Goal: Task Accomplishment & Management: Complete application form

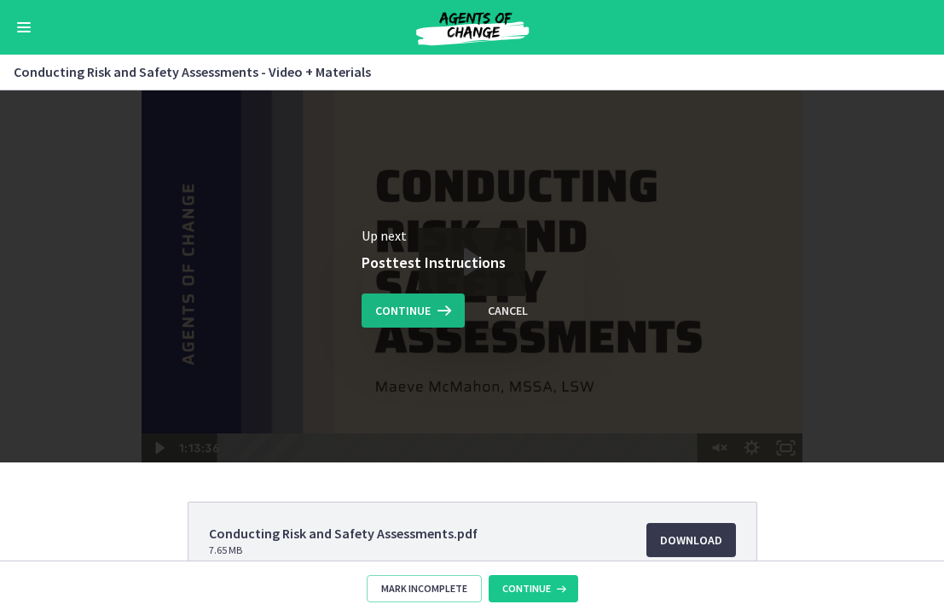
click at [421, 310] on span "Continue" at bounding box center [402, 310] width 55 height 20
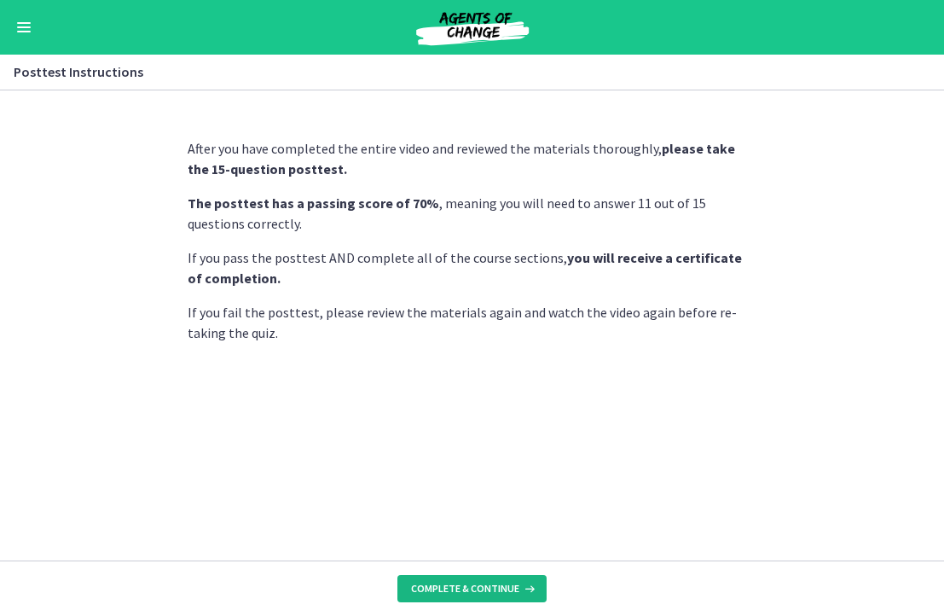
click at [475, 594] on span "Complete & continue" at bounding box center [465, 589] width 108 height 14
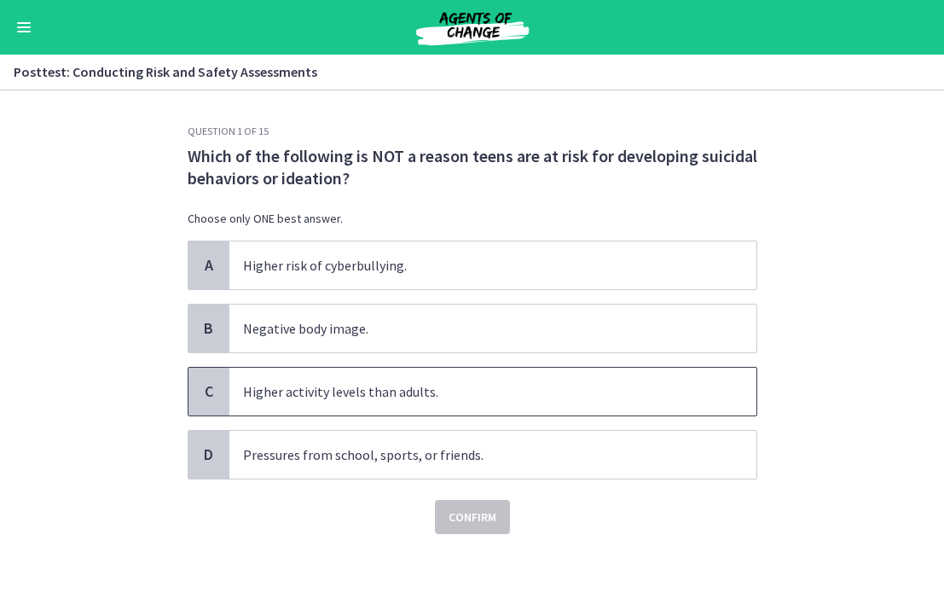
click at [251, 398] on p "Higher activity levels than adults." at bounding box center [476, 391] width 466 height 20
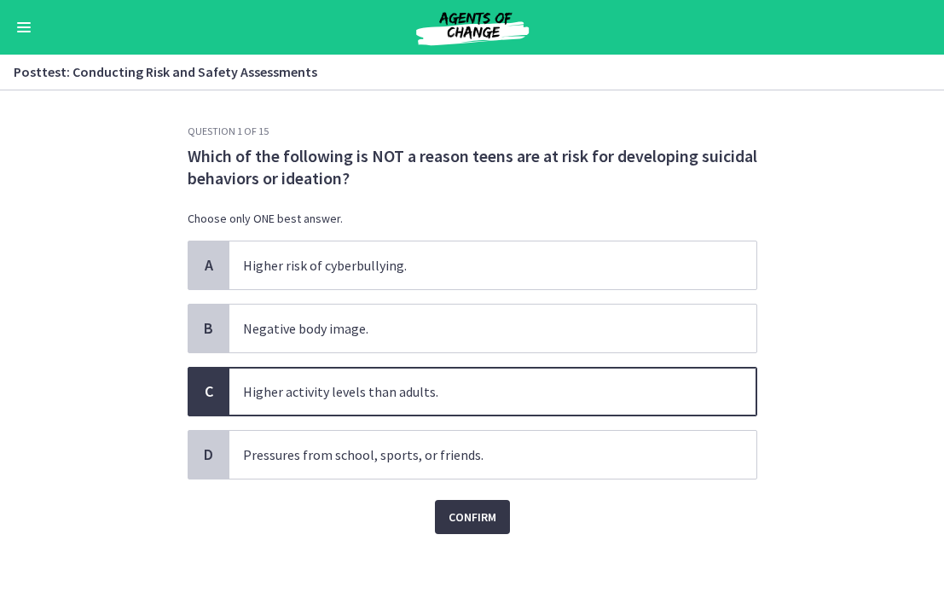
click at [455, 503] on button "Confirm" at bounding box center [472, 517] width 75 height 34
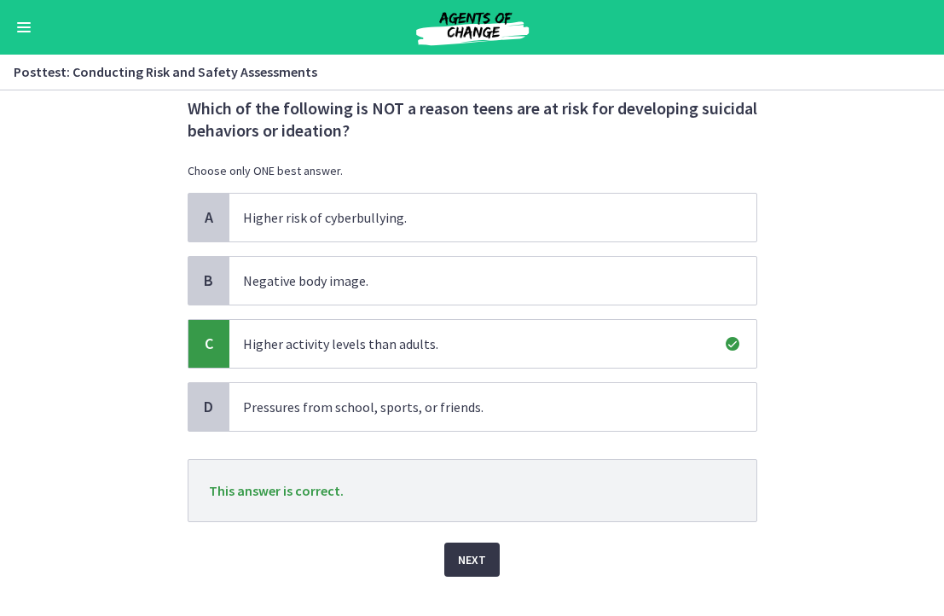
scroll to position [47, 0]
click at [470, 544] on button "Next" at bounding box center [471, 560] width 55 height 34
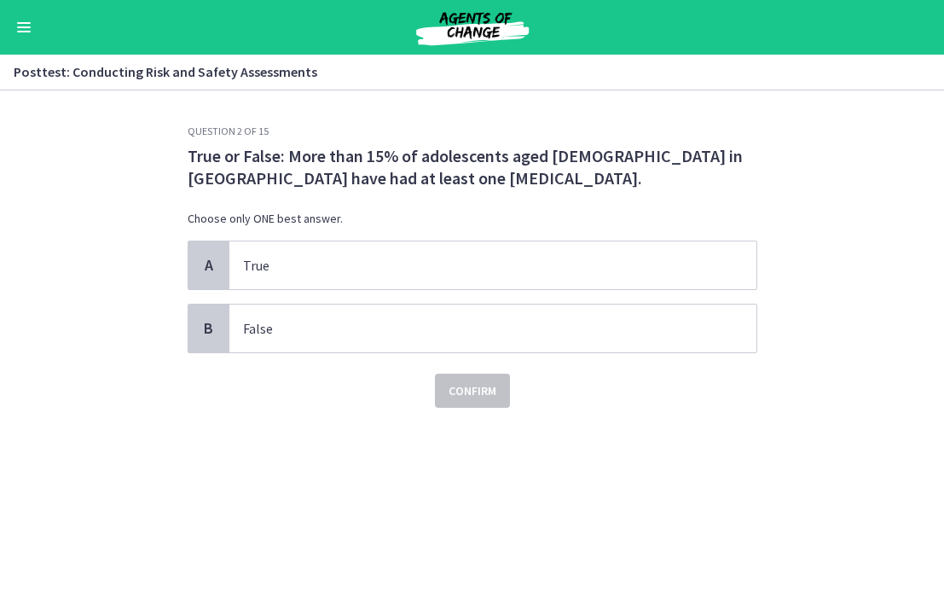
click at [375, 172] on p "True or False: More than 15% of adolescents aged 12 to 17 in the United States …" at bounding box center [473, 167] width 570 height 44
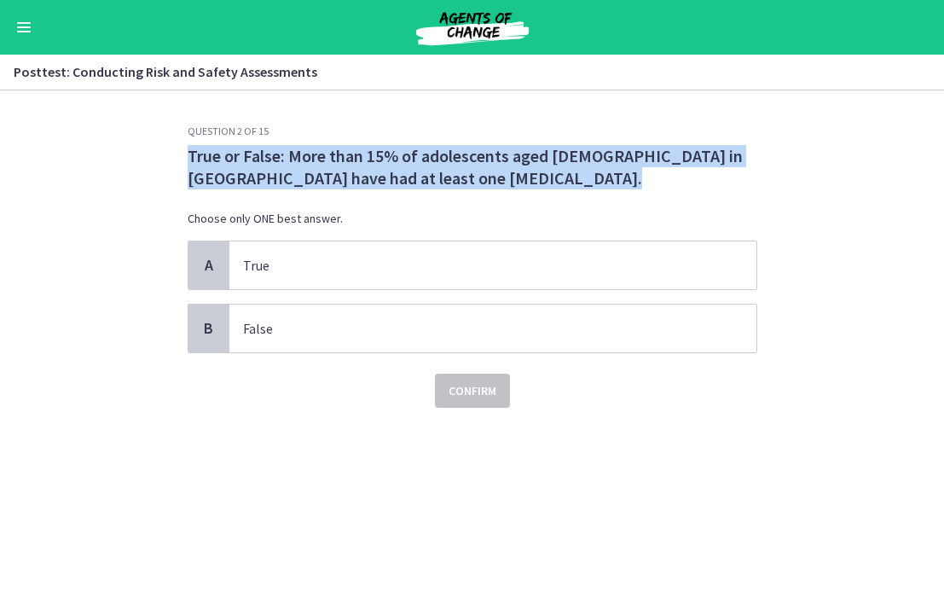
click at [375, 172] on p "True or False: More than 15% of adolescents aged 12 to 17 in the United States …" at bounding box center [473, 167] width 570 height 44
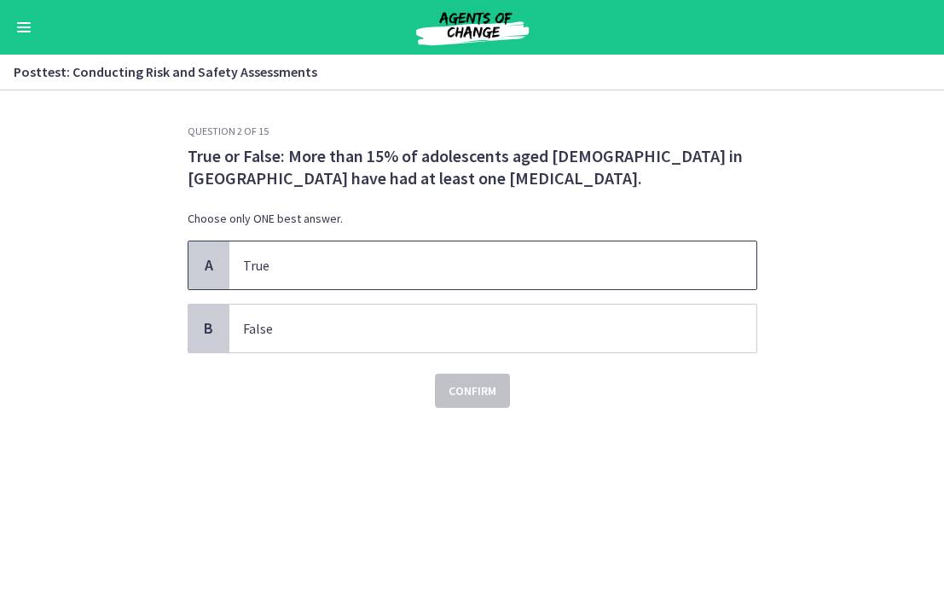
click at [277, 257] on p "True" at bounding box center [476, 265] width 466 height 20
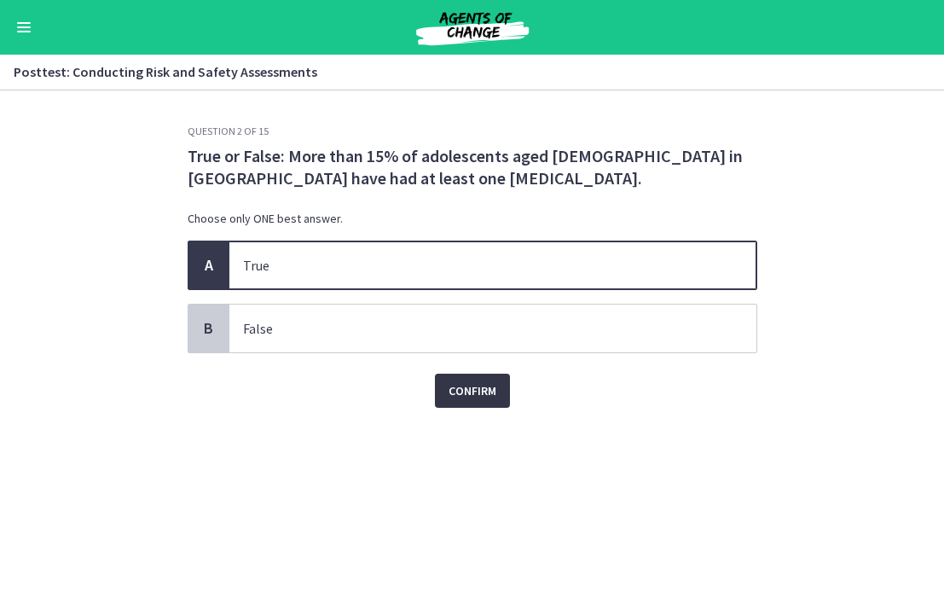
click at [463, 384] on span "Confirm" at bounding box center [473, 390] width 48 height 20
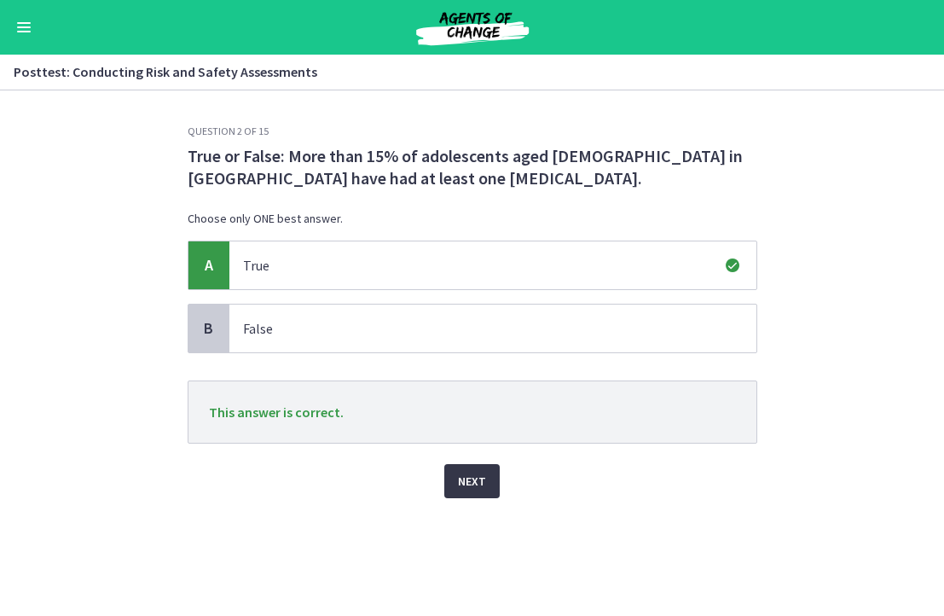
click at [472, 471] on span "Next" at bounding box center [472, 481] width 28 height 20
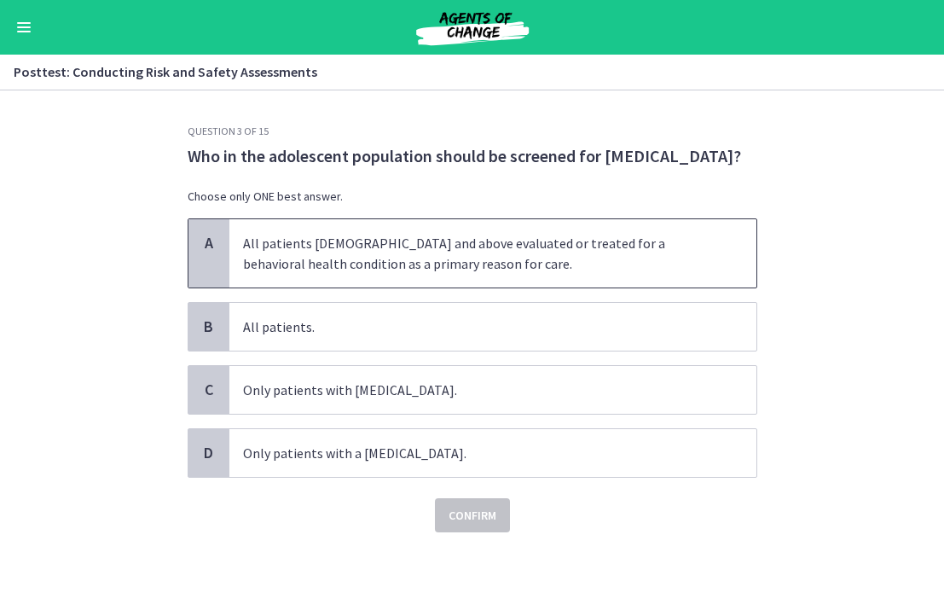
click at [298, 263] on p "All patients 12 years old and above evaluated or treated for a behavioral healt…" at bounding box center [476, 253] width 466 height 41
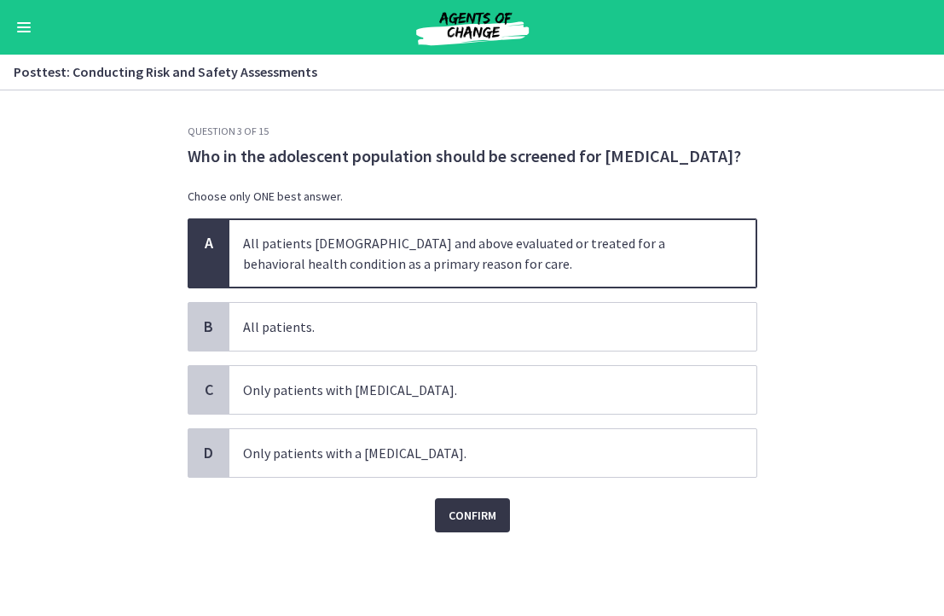
click at [443, 516] on button "Confirm" at bounding box center [472, 515] width 75 height 34
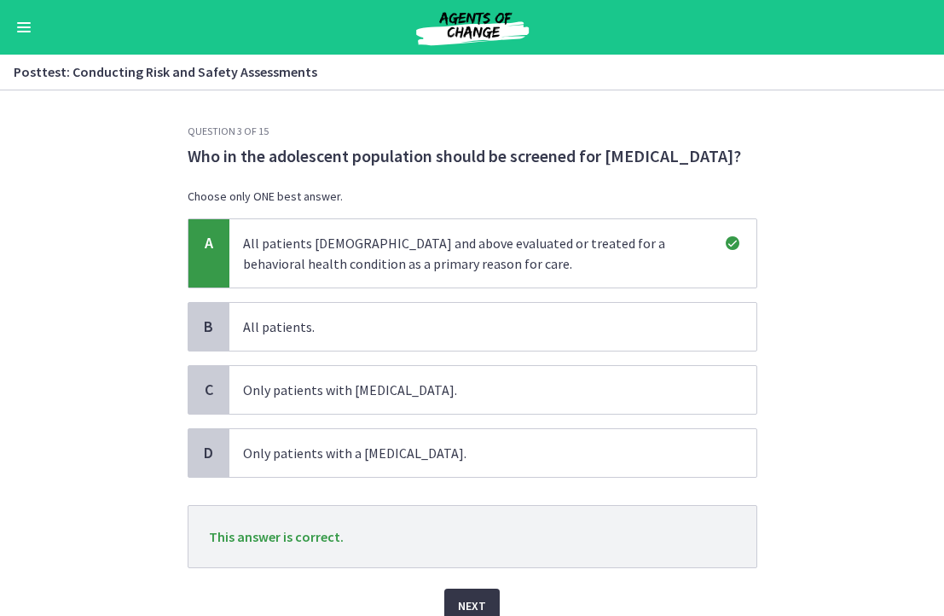
click at [472, 588] on button "Next" at bounding box center [471, 605] width 55 height 34
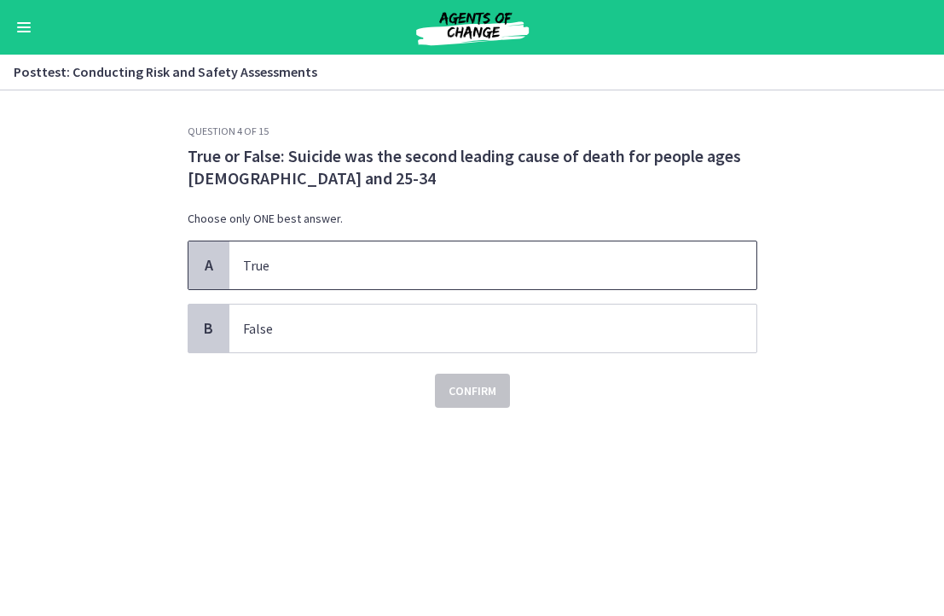
click at [234, 255] on span "True" at bounding box center [492, 265] width 527 height 48
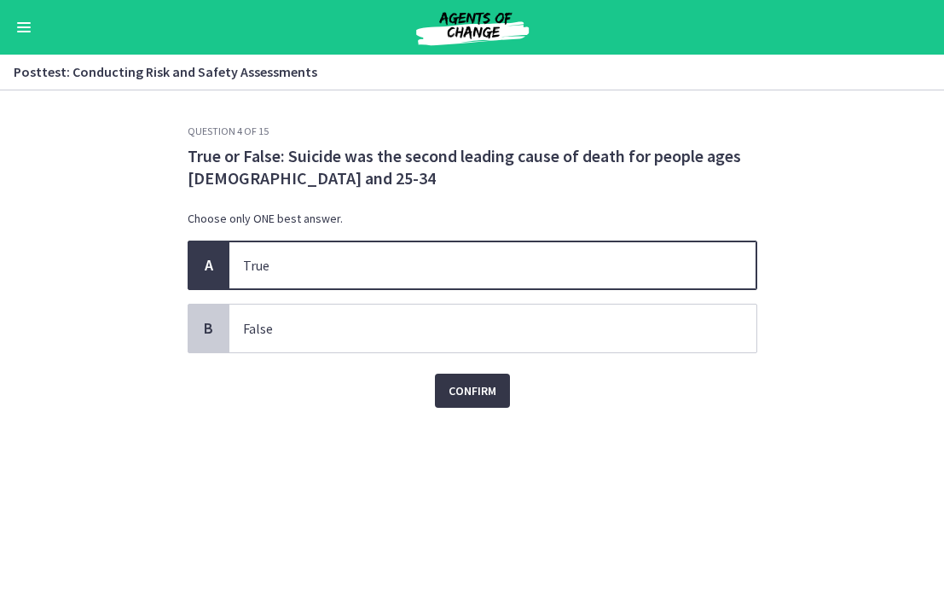
click at [478, 382] on span "Confirm" at bounding box center [473, 390] width 48 height 20
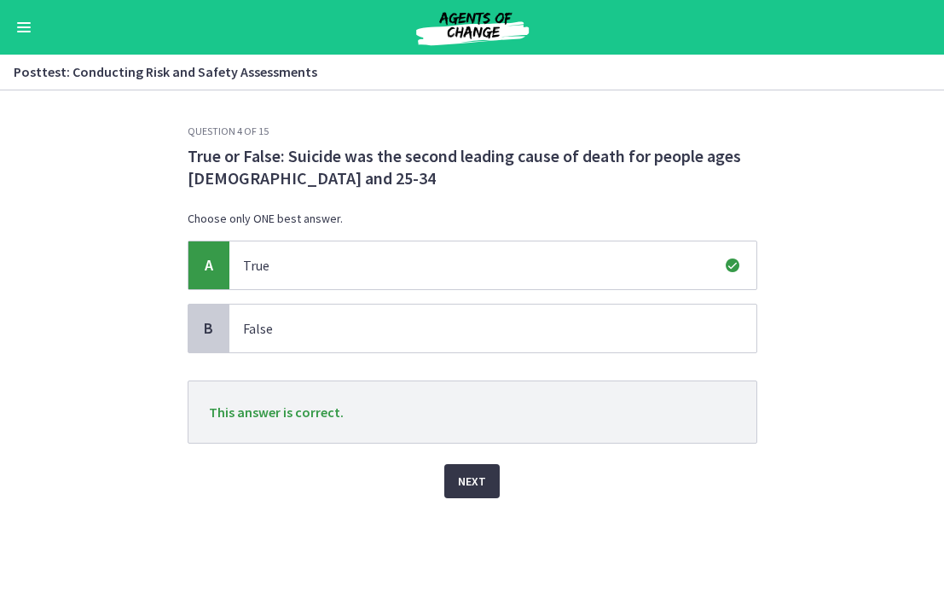
click at [466, 479] on span "Next" at bounding box center [472, 481] width 28 height 20
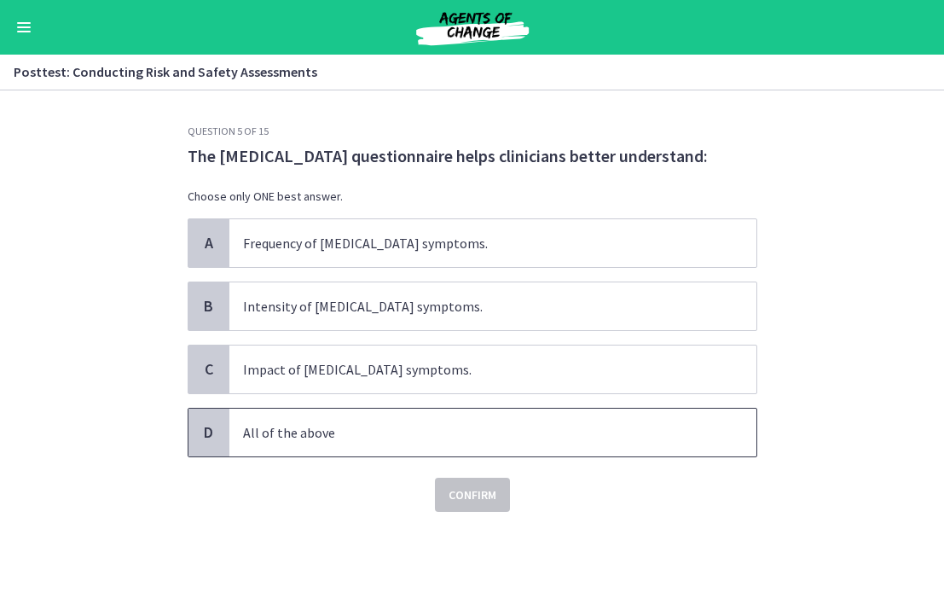
click at [239, 449] on span "All of the above" at bounding box center [492, 432] width 527 height 48
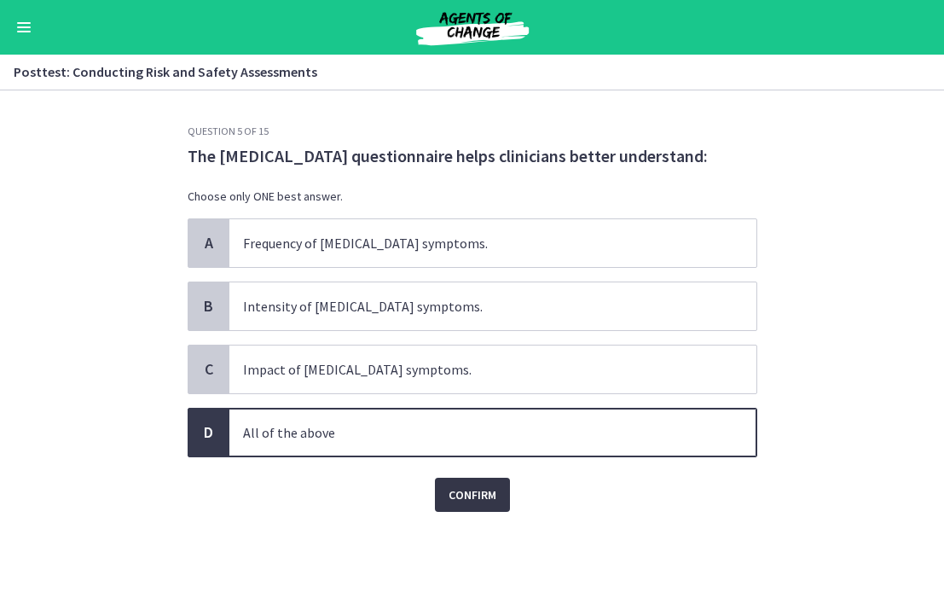
click at [454, 484] on span "Confirm" at bounding box center [473, 494] width 48 height 20
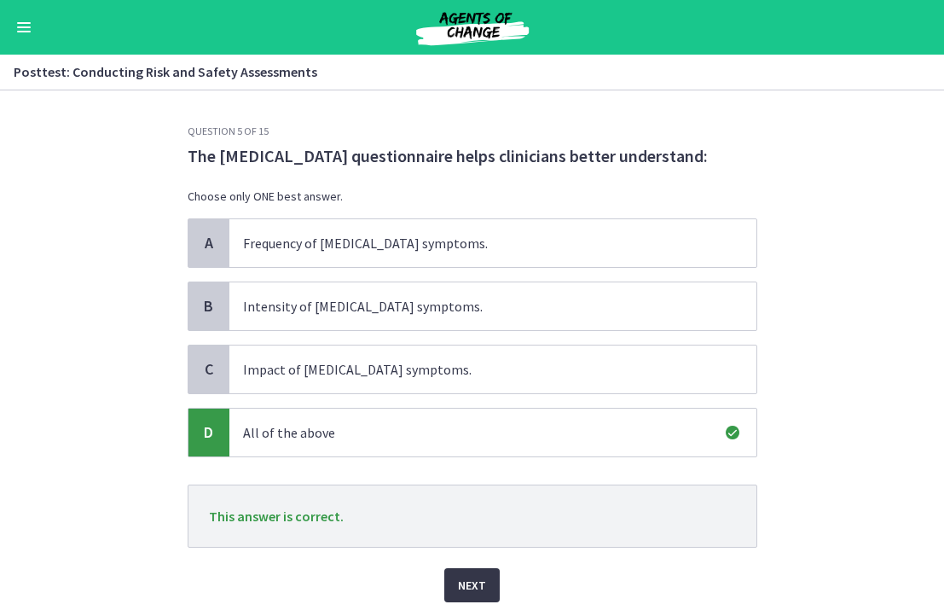
click at [462, 582] on span "Next" at bounding box center [472, 585] width 28 height 20
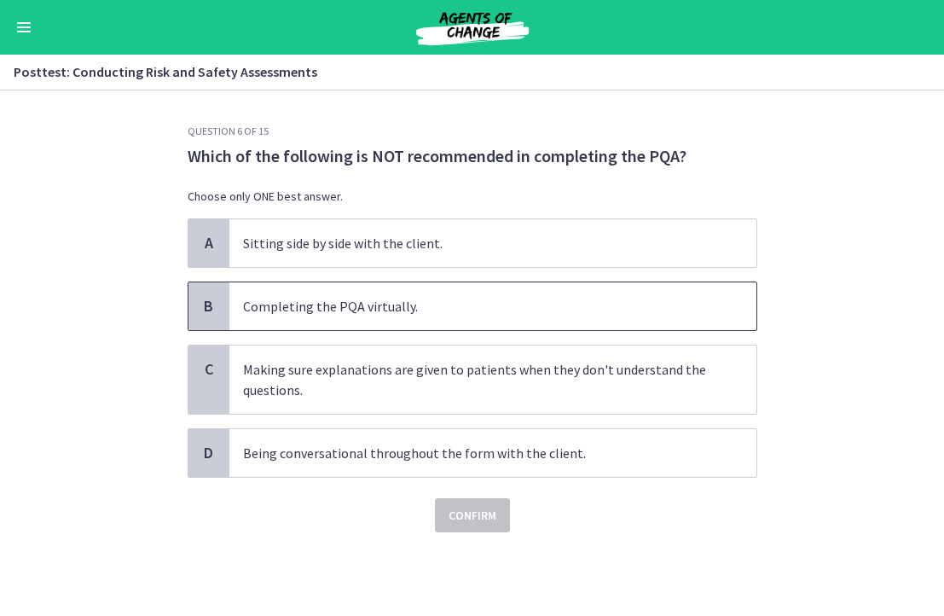
click at [255, 311] on p "Completing the PQA virtually." at bounding box center [476, 306] width 466 height 20
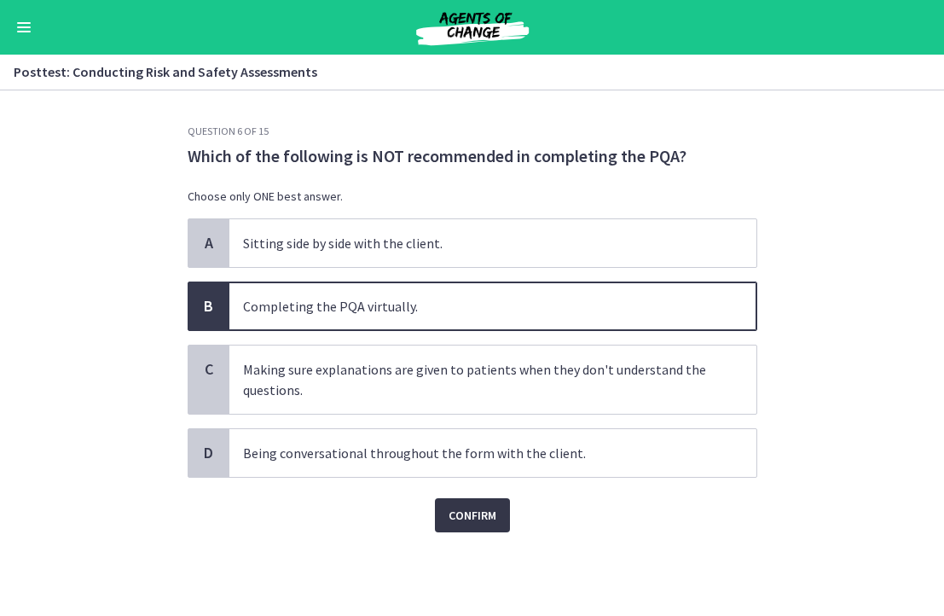
click at [465, 519] on span "Confirm" at bounding box center [473, 515] width 48 height 20
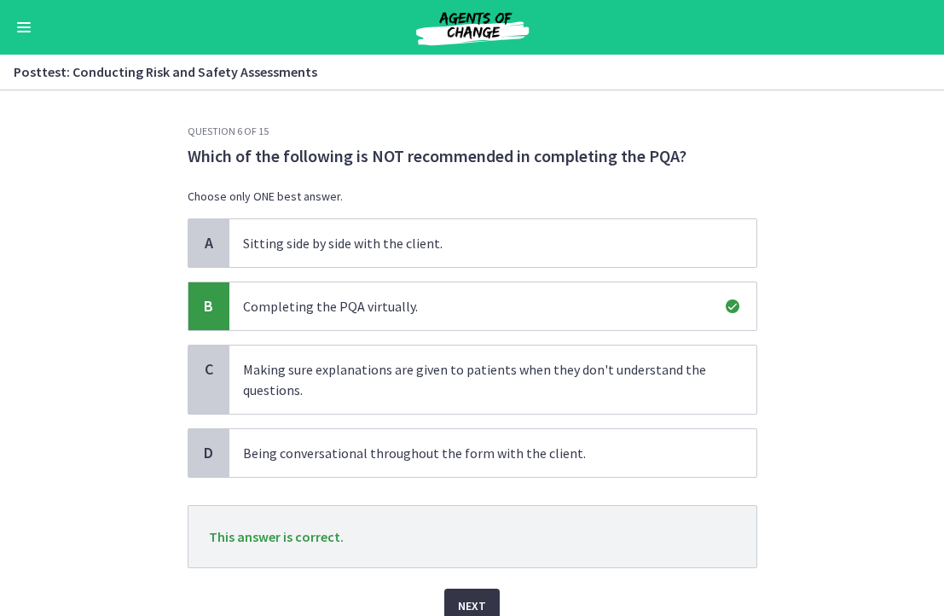
click at [463, 591] on button "Next" at bounding box center [471, 605] width 55 height 34
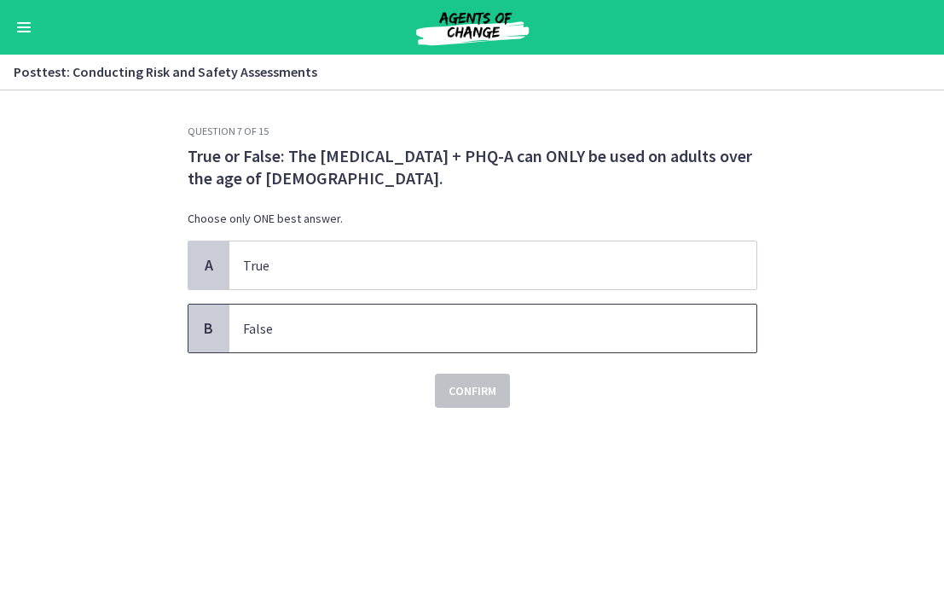
click at [285, 332] on p "False" at bounding box center [476, 328] width 466 height 20
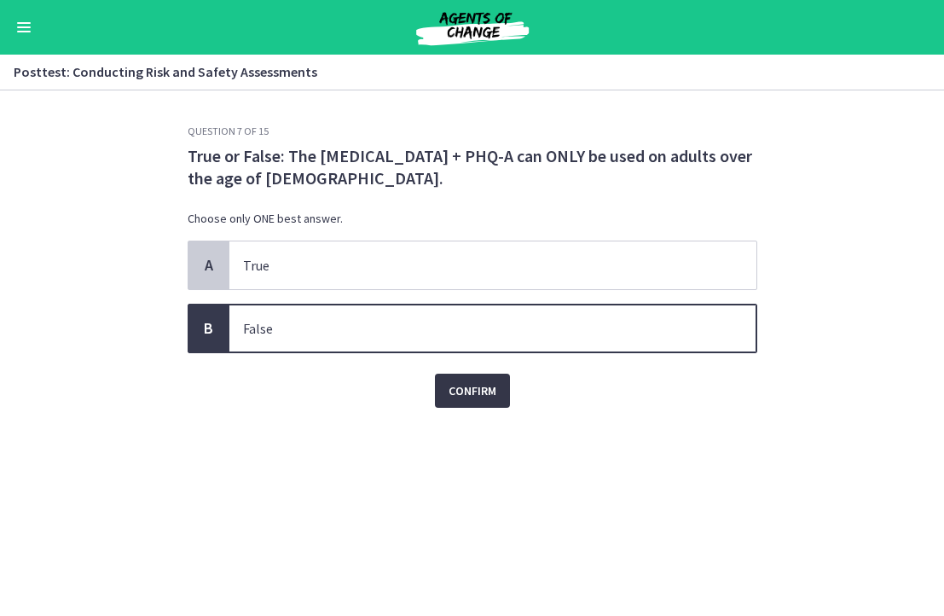
click at [489, 406] on button "Confirm" at bounding box center [472, 390] width 75 height 34
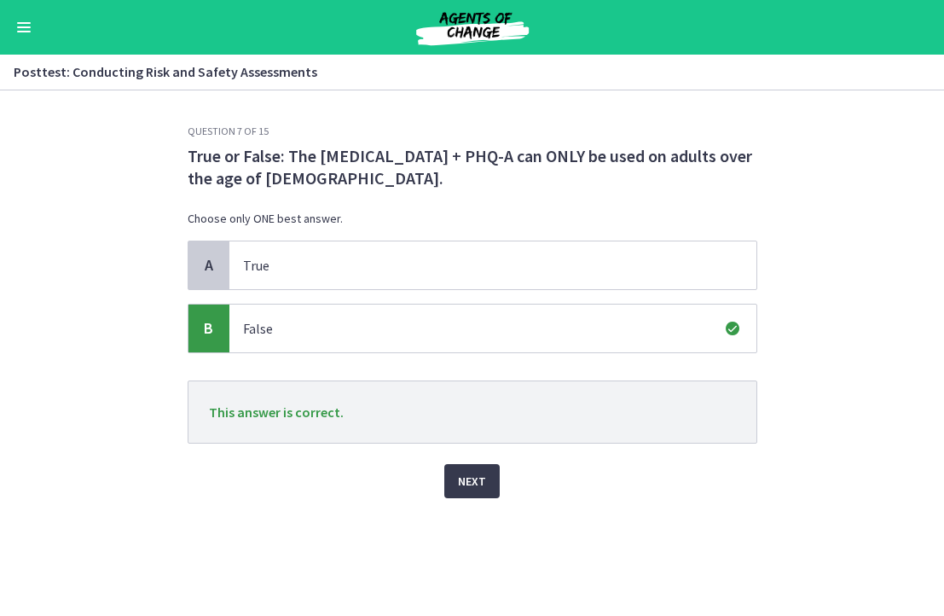
click at [489, 502] on div "Question 7 of 15 True or False: The PHQ-9 + PHQ-A can ONLY be used on adults ov…" at bounding box center [472, 369] width 597 height 491
click at [486, 493] on button "Next" at bounding box center [471, 481] width 55 height 34
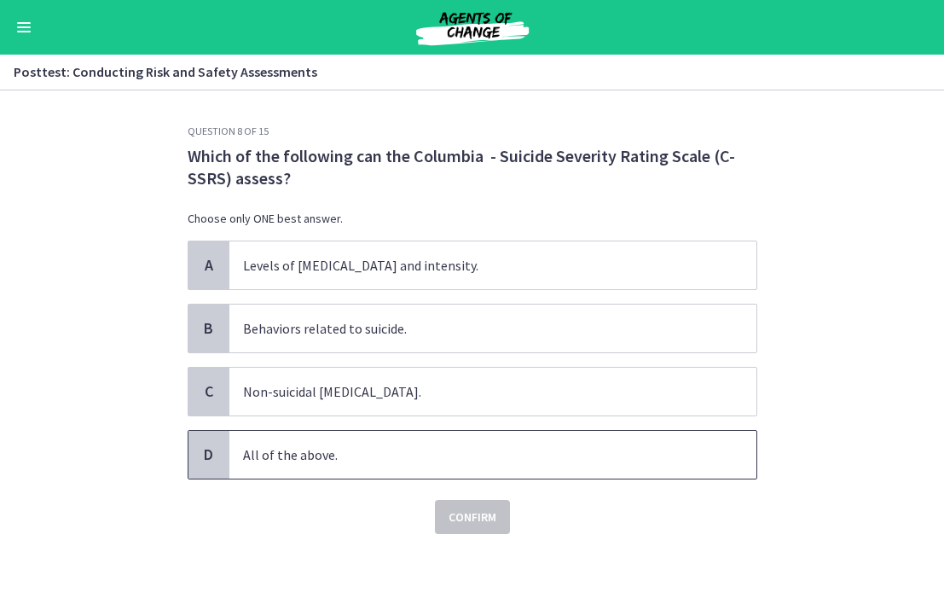
click at [381, 445] on p "All of the above." at bounding box center [476, 454] width 466 height 20
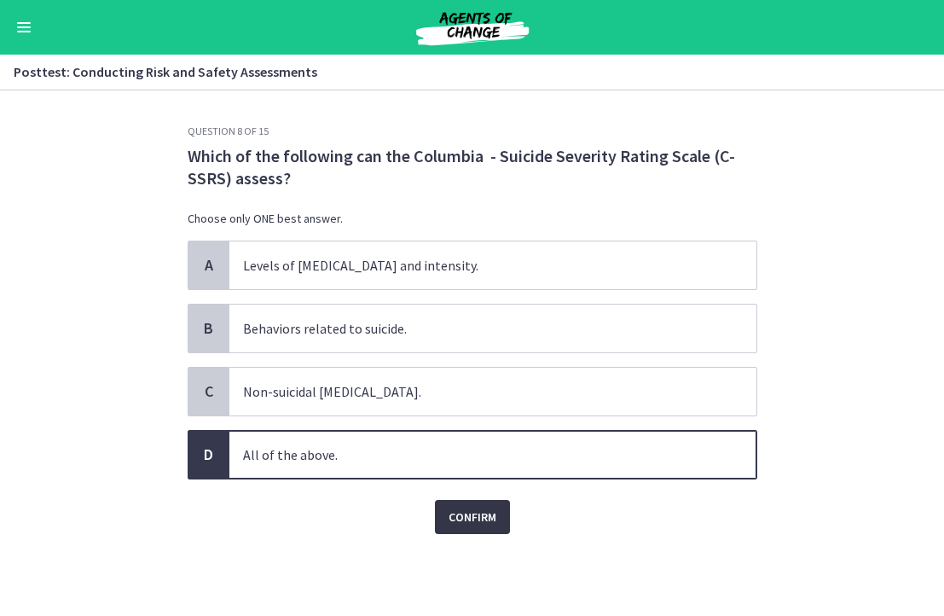
click at [448, 506] on button "Confirm" at bounding box center [472, 517] width 75 height 34
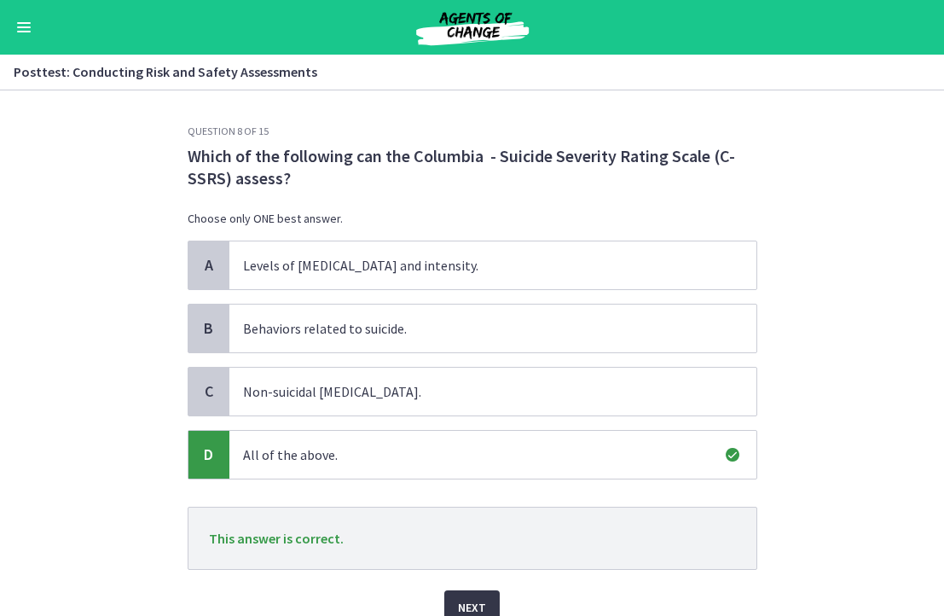
click at [478, 604] on span "Next" at bounding box center [472, 607] width 28 height 20
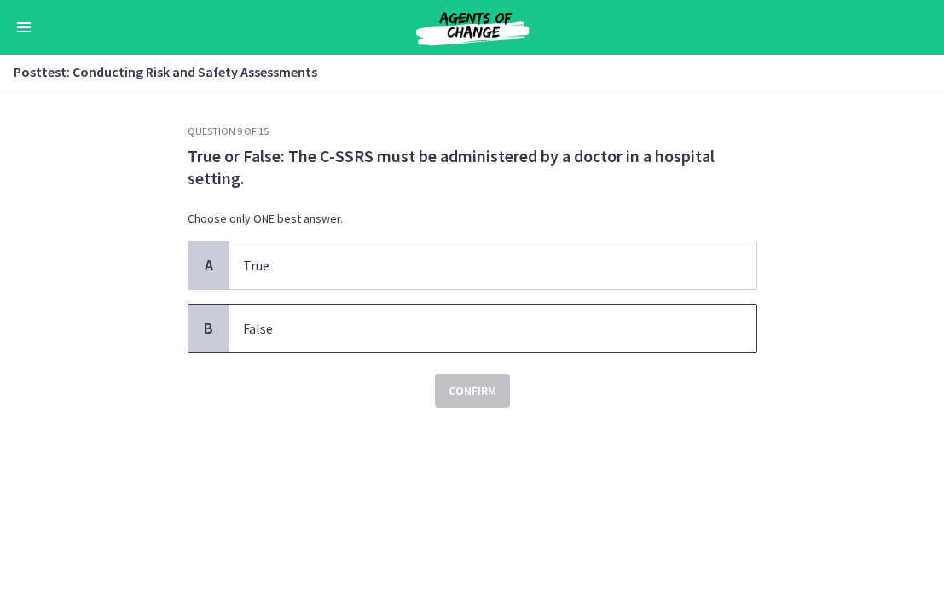
click at [521, 328] on p "False" at bounding box center [476, 328] width 466 height 20
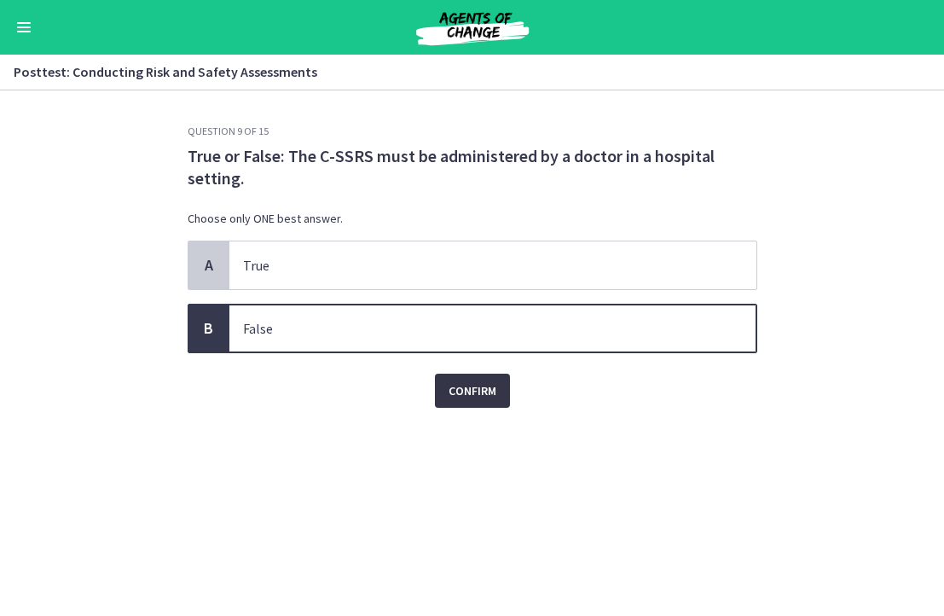
click at [470, 392] on span "Confirm" at bounding box center [473, 390] width 48 height 20
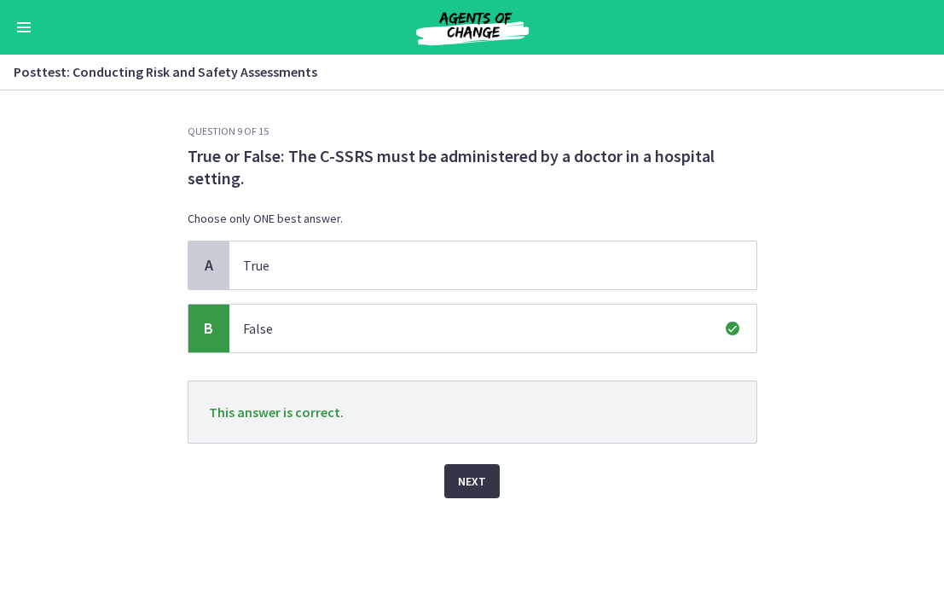
click at [483, 483] on span "Next" at bounding box center [472, 481] width 28 height 20
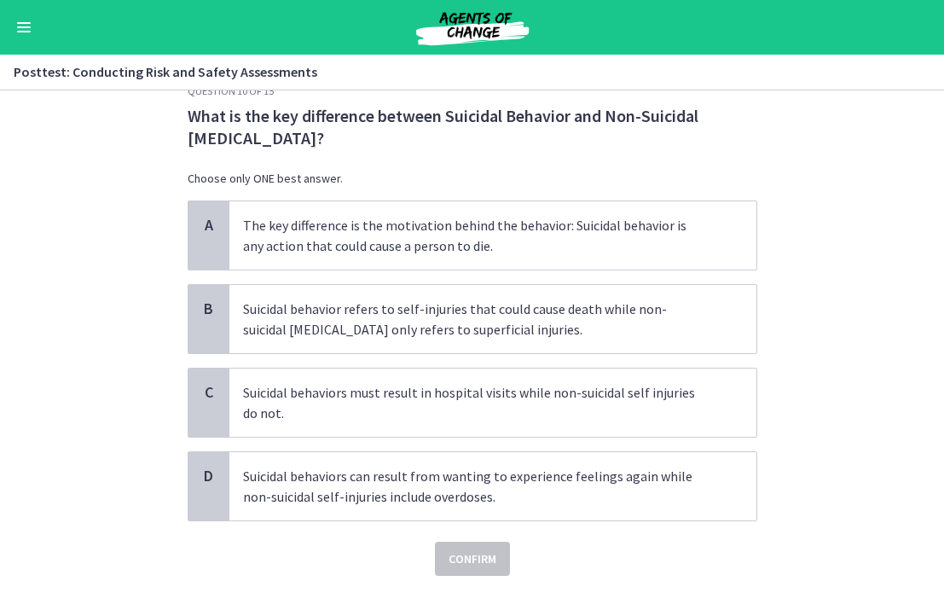
scroll to position [38, 0]
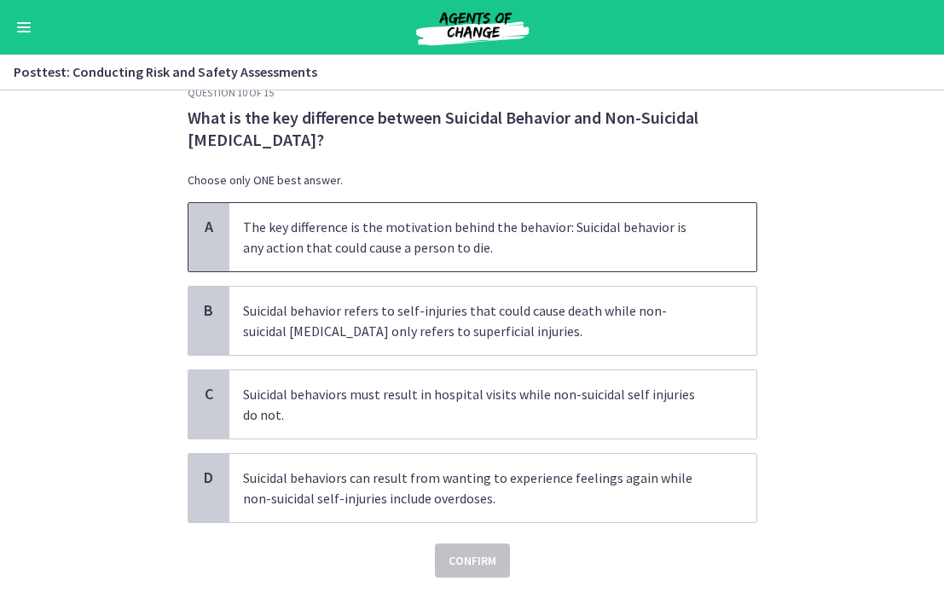
click at [284, 223] on p "The key difference is the motivation behind the behavior: Suicidal behavior is …" at bounding box center [476, 237] width 466 height 41
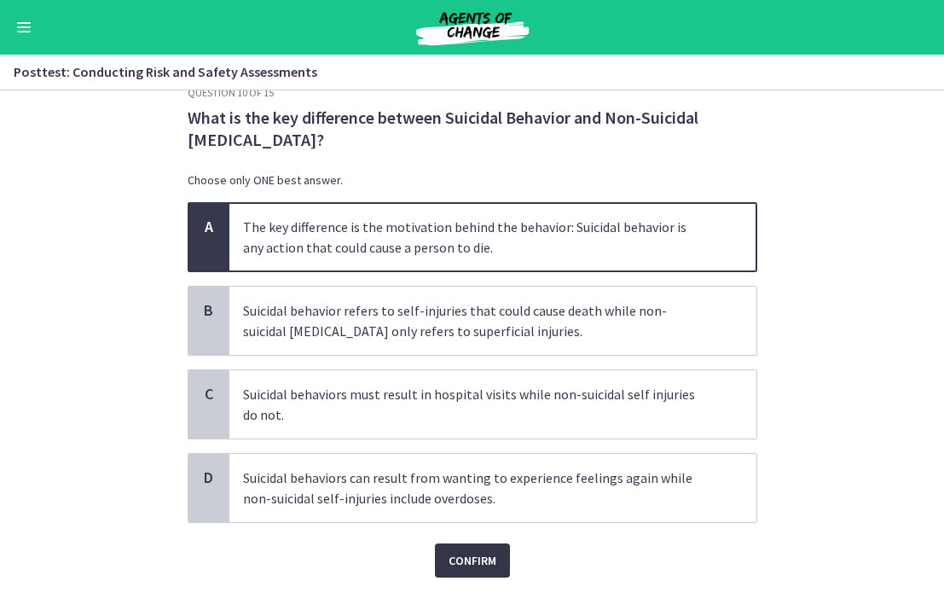
click at [474, 551] on span "Confirm" at bounding box center [473, 560] width 48 height 20
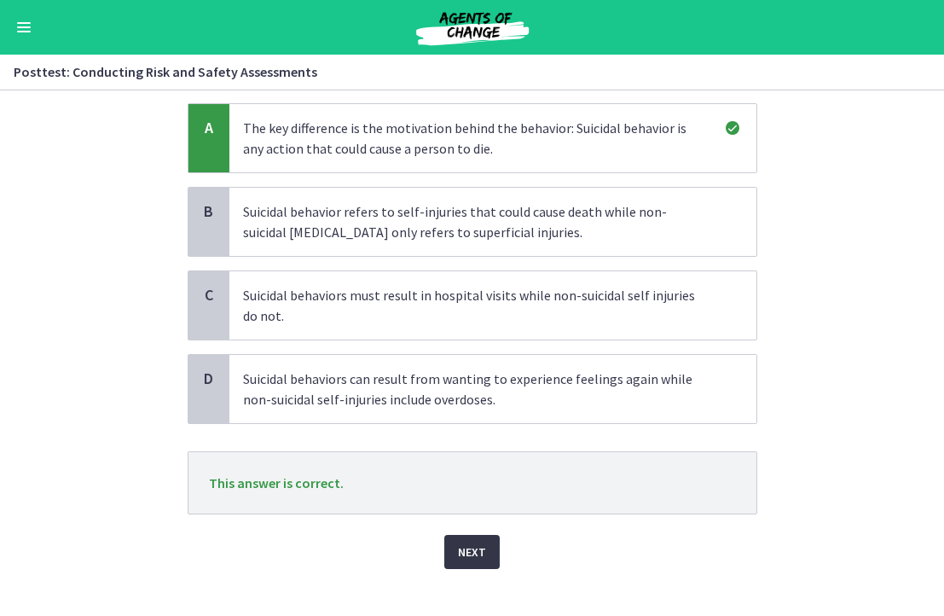
scroll to position [152, 0]
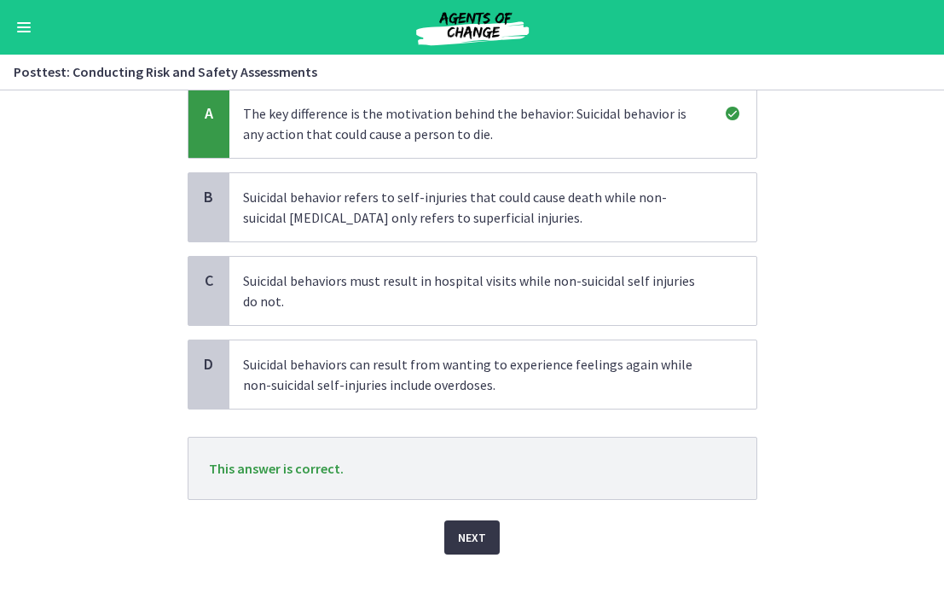
click at [470, 546] on span "Next" at bounding box center [472, 537] width 28 height 20
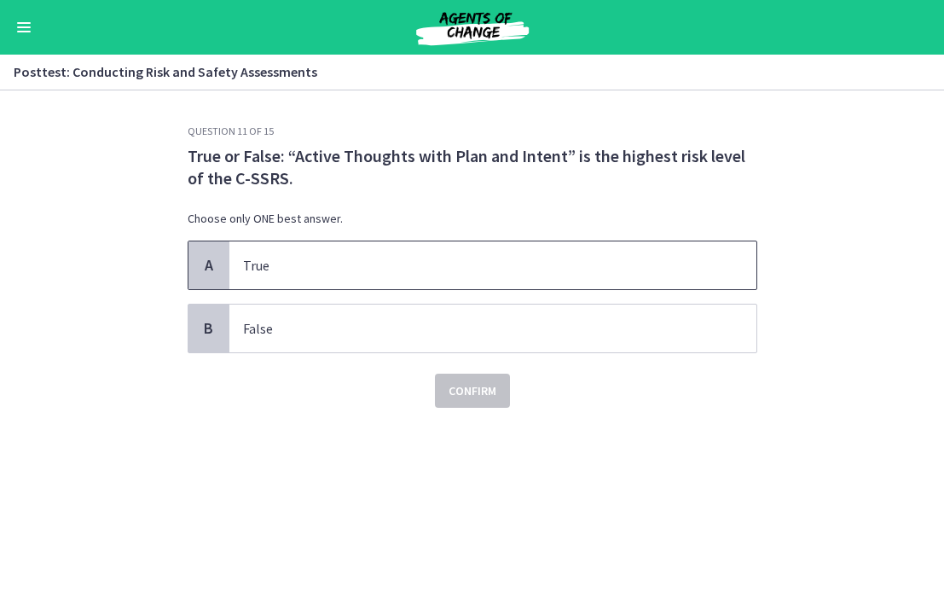
click at [275, 242] on span "True" at bounding box center [492, 265] width 527 height 48
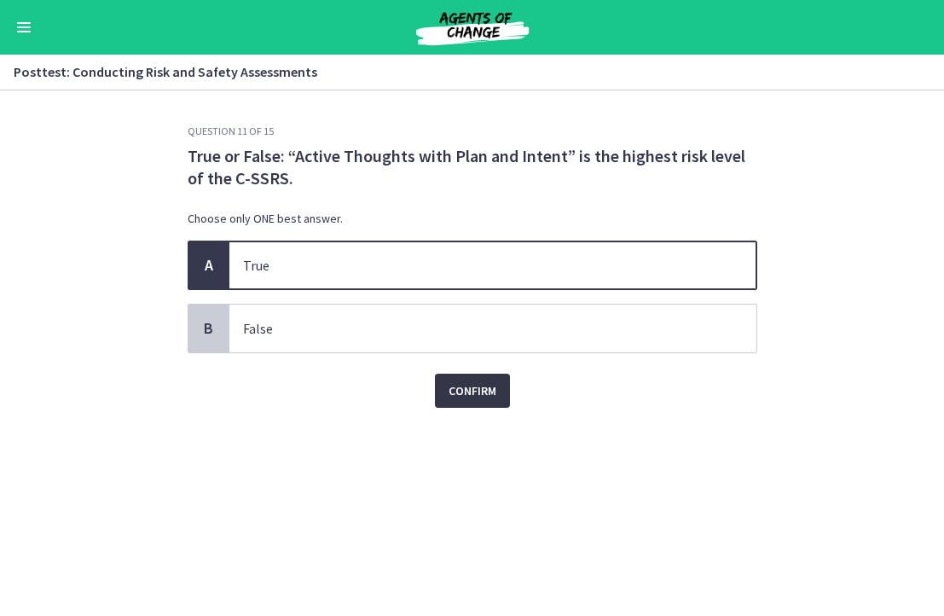
click at [477, 399] on span "Confirm" at bounding box center [473, 390] width 48 height 20
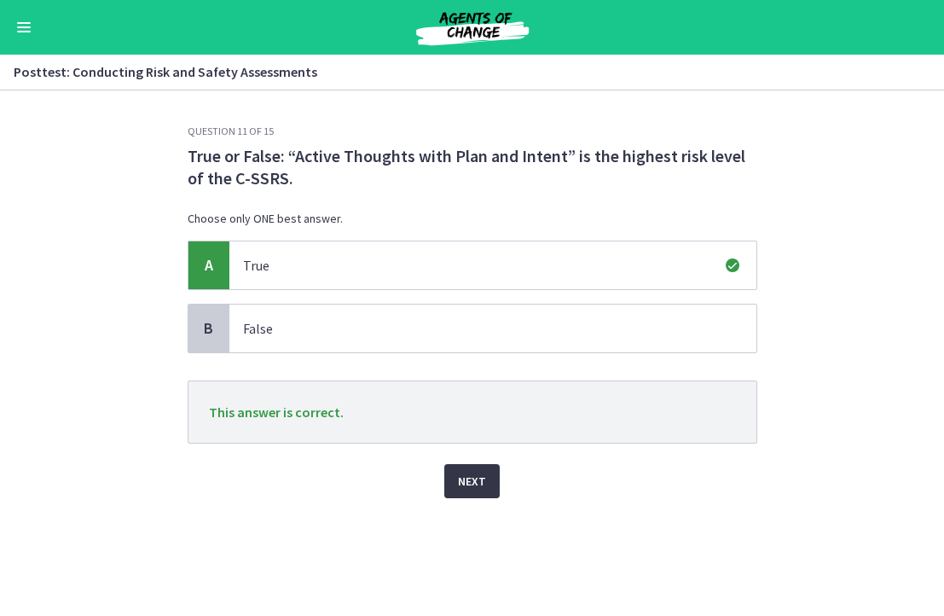
click at [479, 483] on span "Next" at bounding box center [472, 481] width 28 height 20
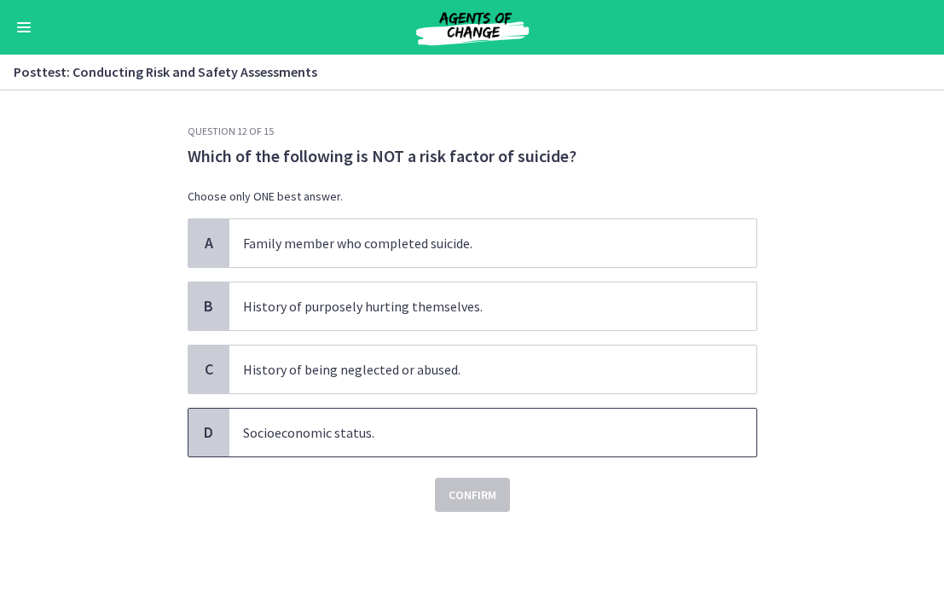
click at [258, 449] on span "Socioeconomic status." at bounding box center [492, 432] width 527 height 48
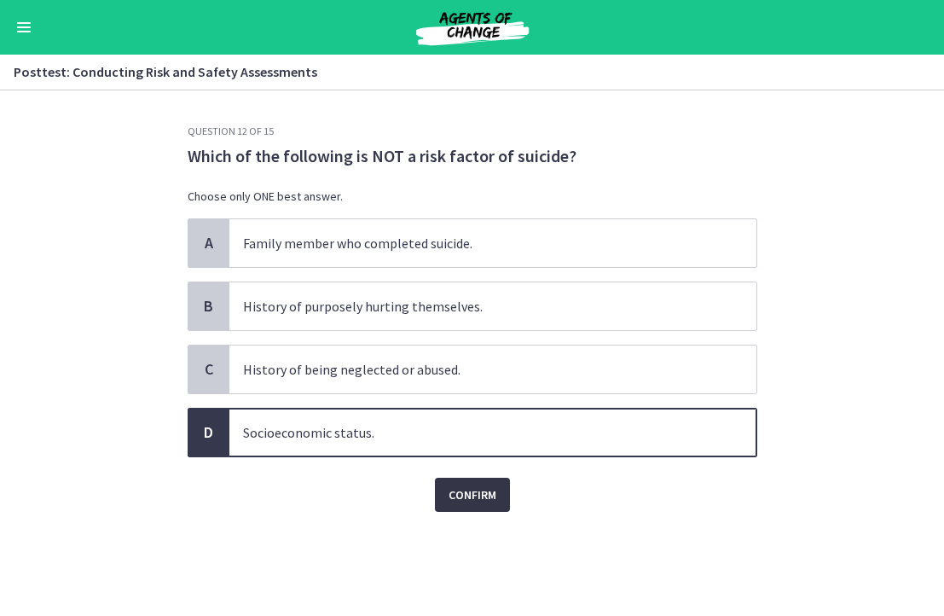
click at [455, 492] on span "Confirm" at bounding box center [473, 494] width 48 height 20
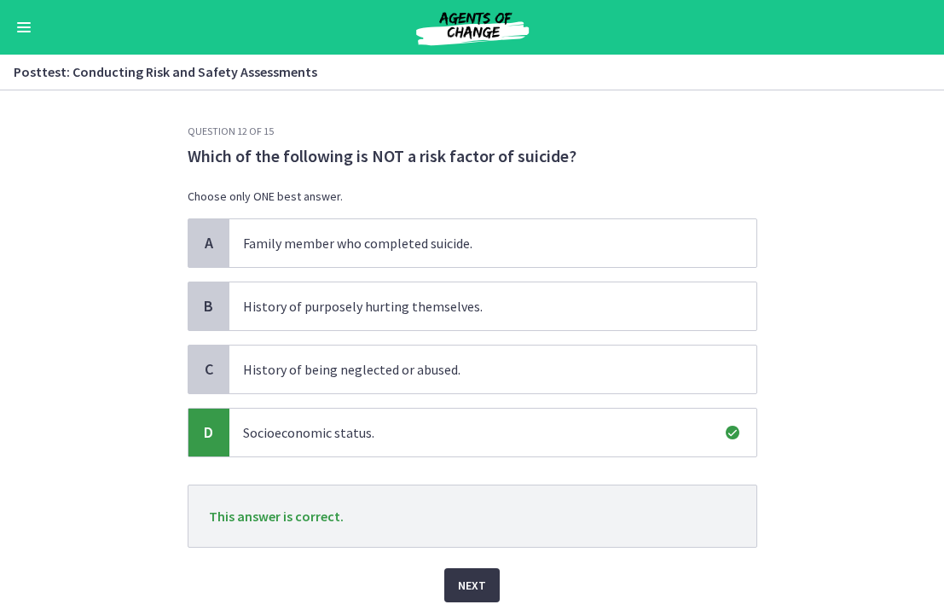
click at [487, 587] on button "Next" at bounding box center [471, 585] width 55 height 34
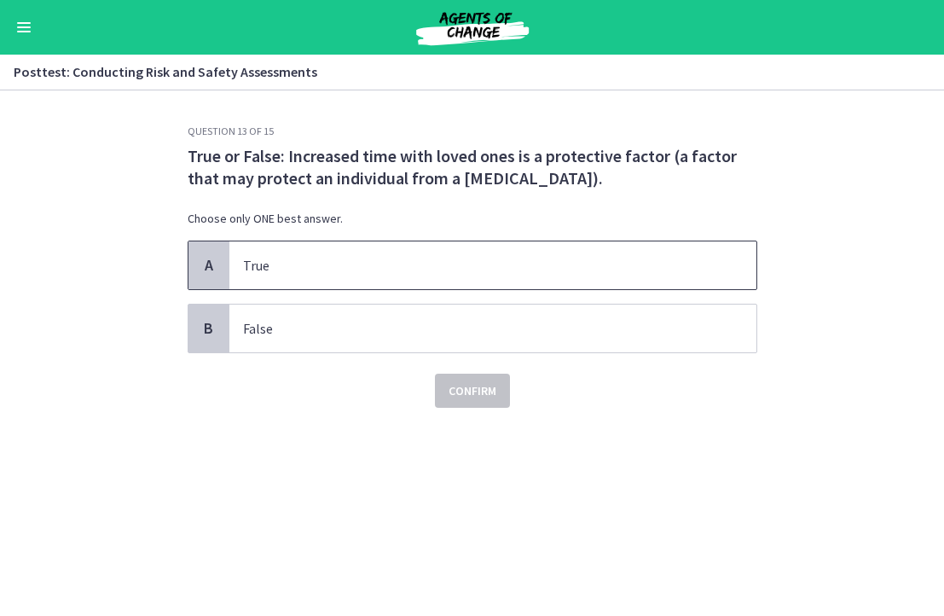
click at [307, 263] on p "True" at bounding box center [476, 265] width 466 height 20
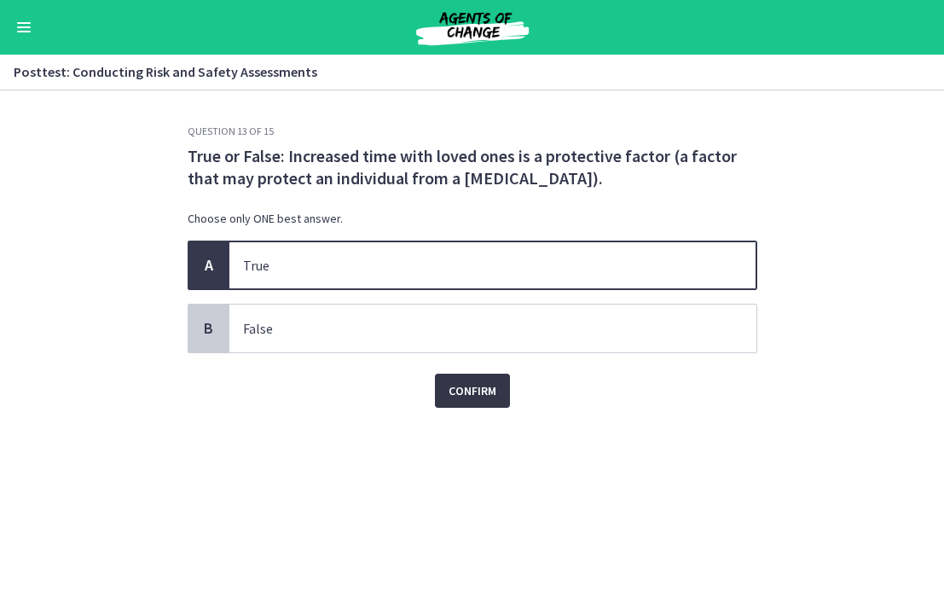
click at [462, 394] on span "Confirm" at bounding box center [473, 390] width 48 height 20
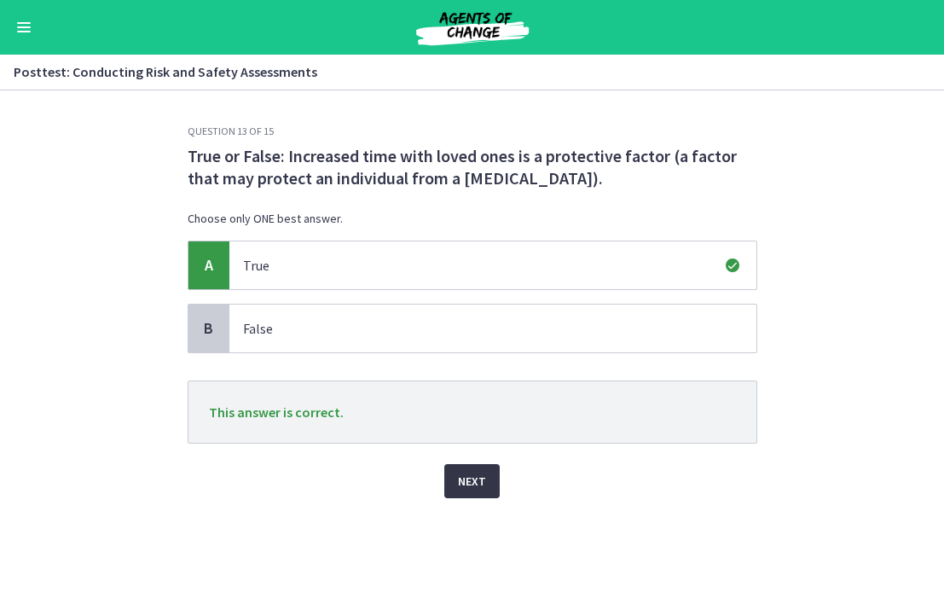
click at [466, 486] on span "Next" at bounding box center [472, 481] width 28 height 20
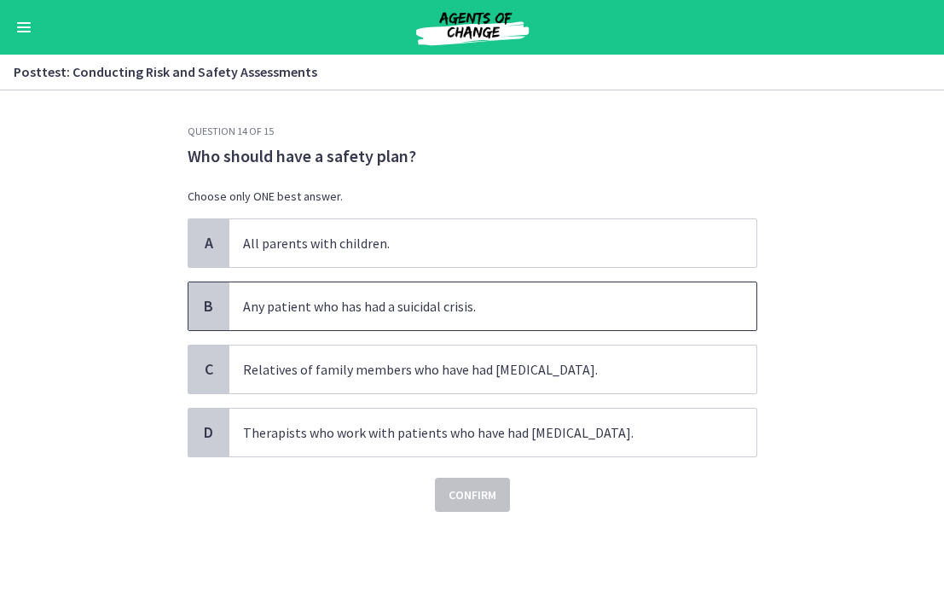
click at [314, 309] on p "Any patient who has had a suicidal crisis." at bounding box center [476, 306] width 466 height 20
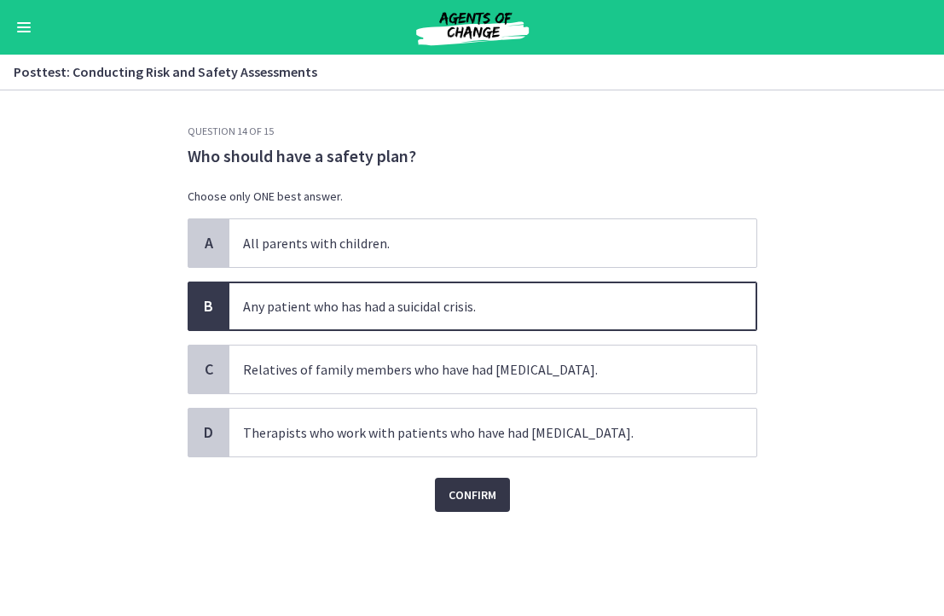
click at [454, 482] on button "Confirm" at bounding box center [472, 495] width 75 height 34
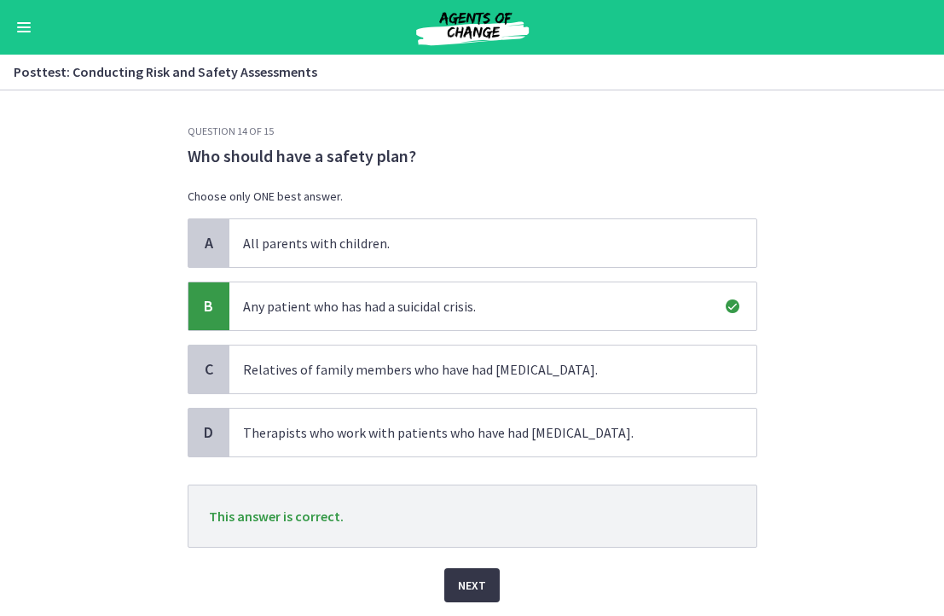
click at [470, 586] on span "Next" at bounding box center [472, 585] width 28 height 20
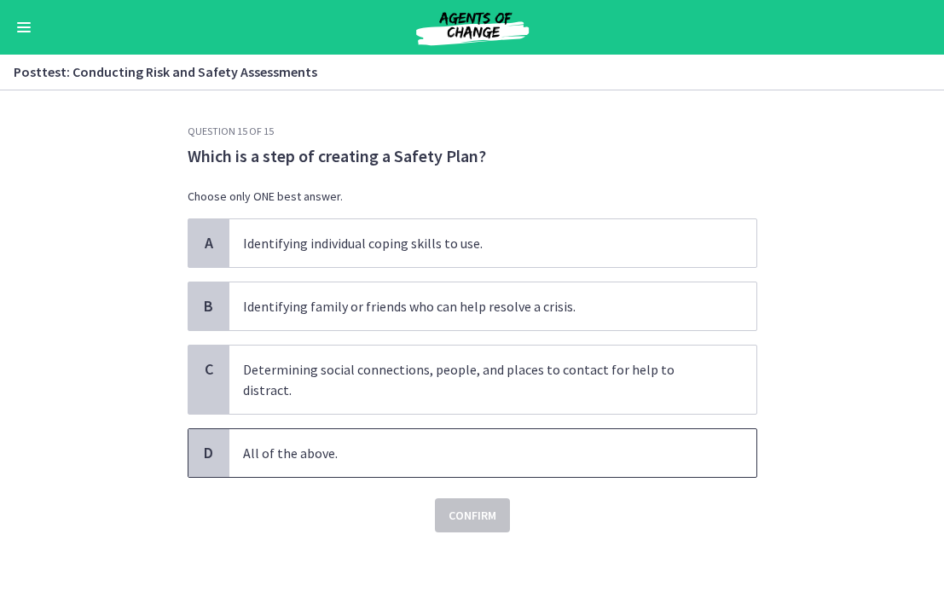
click at [292, 443] on p "All of the above." at bounding box center [476, 453] width 466 height 20
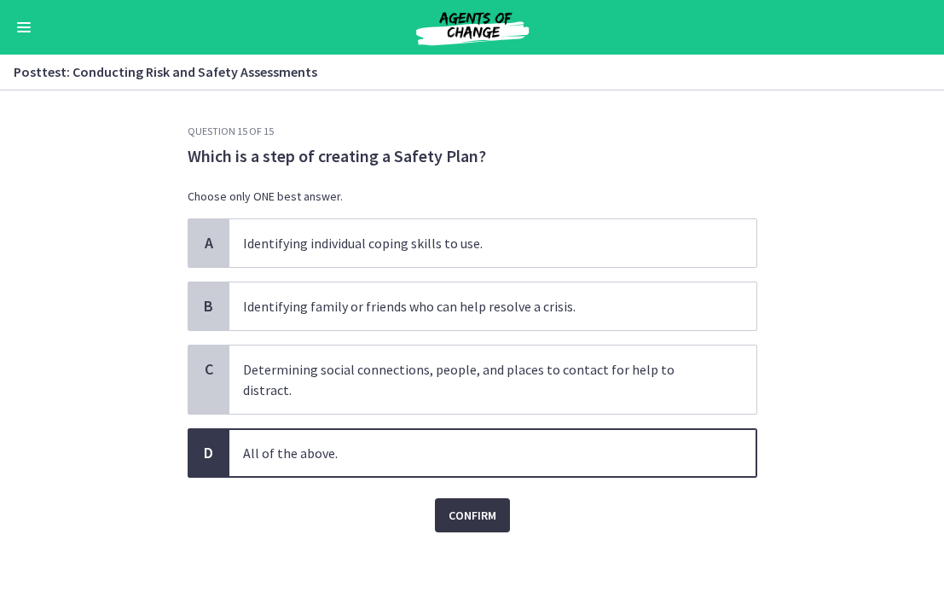
click at [459, 505] on span "Confirm" at bounding box center [473, 515] width 48 height 20
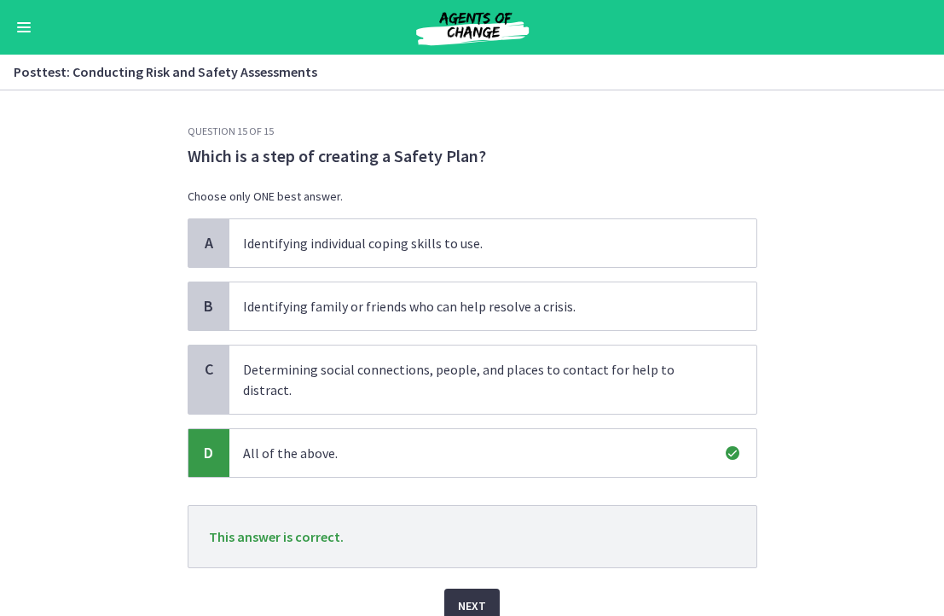
click at [483, 588] on button "Next" at bounding box center [471, 605] width 55 height 34
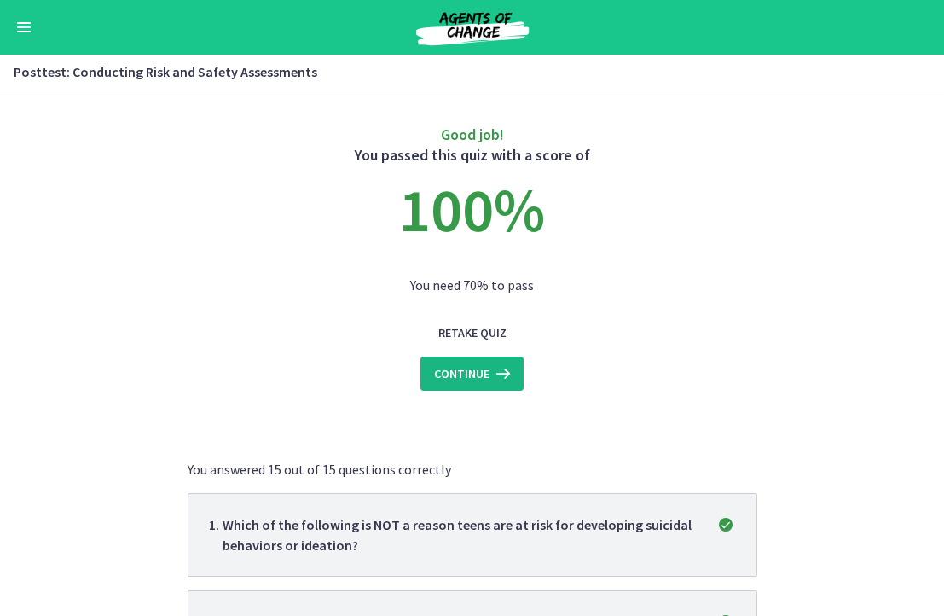
click at [437, 363] on span "Continue" at bounding box center [461, 373] width 55 height 20
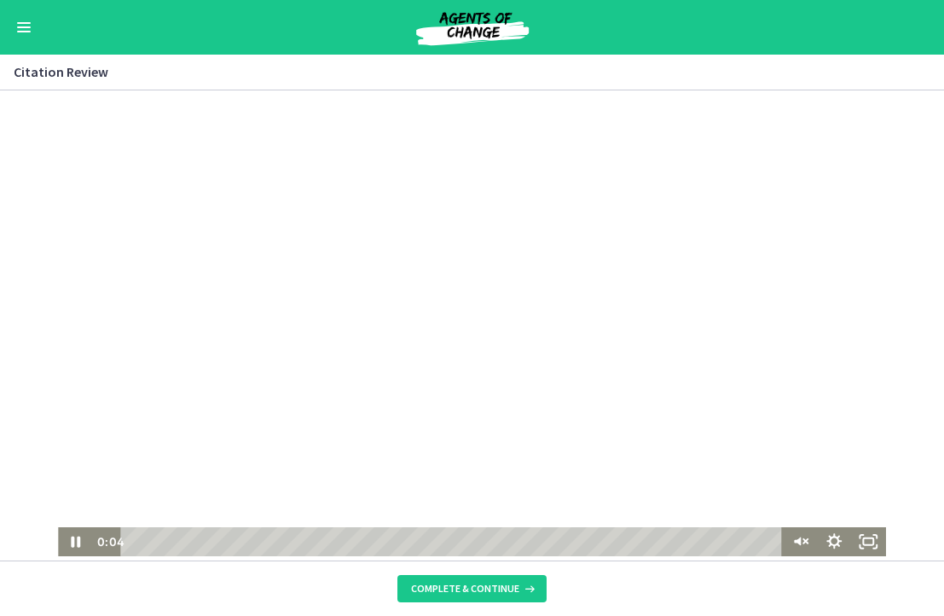
scroll to position [1, 0]
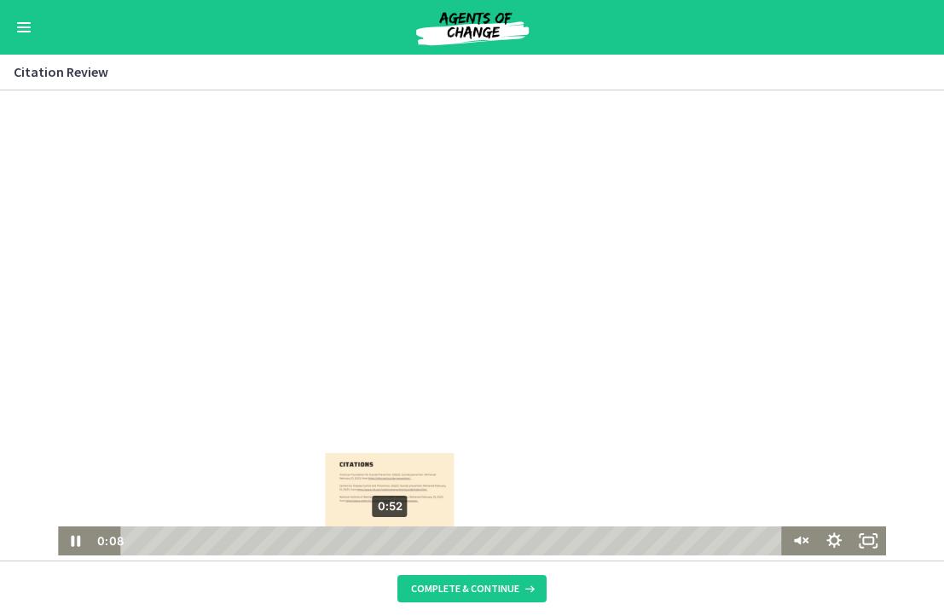
click at [391, 541] on div "0:52" at bounding box center [453, 540] width 640 height 29
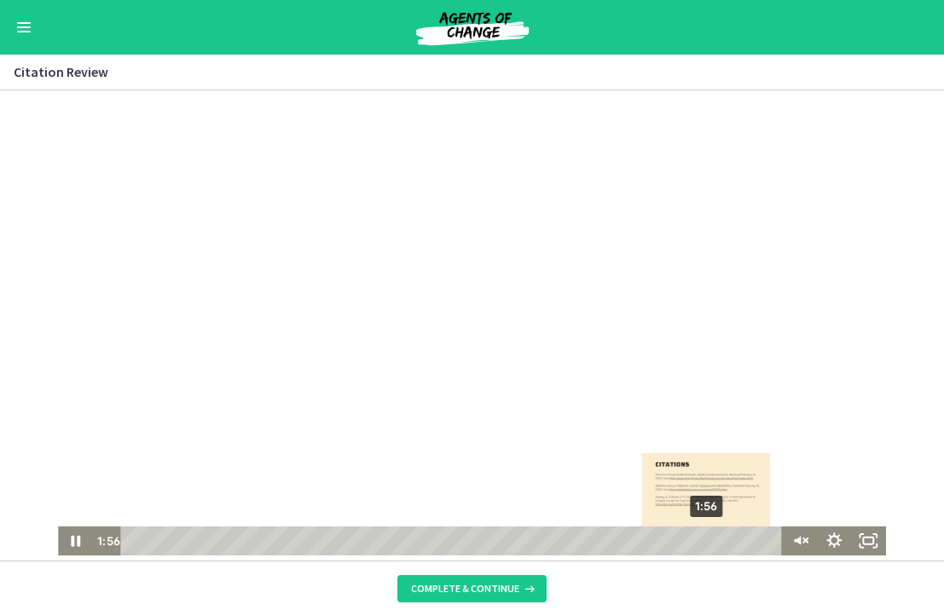
click at [707, 541] on div "1:56" at bounding box center [453, 540] width 640 height 29
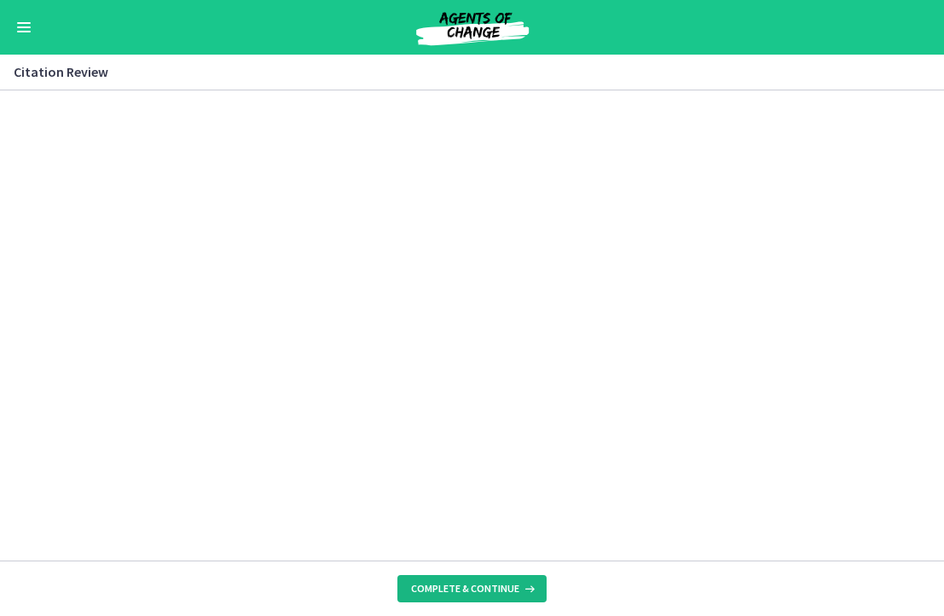
click at [501, 594] on span "Complete & continue" at bounding box center [465, 589] width 108 height 14
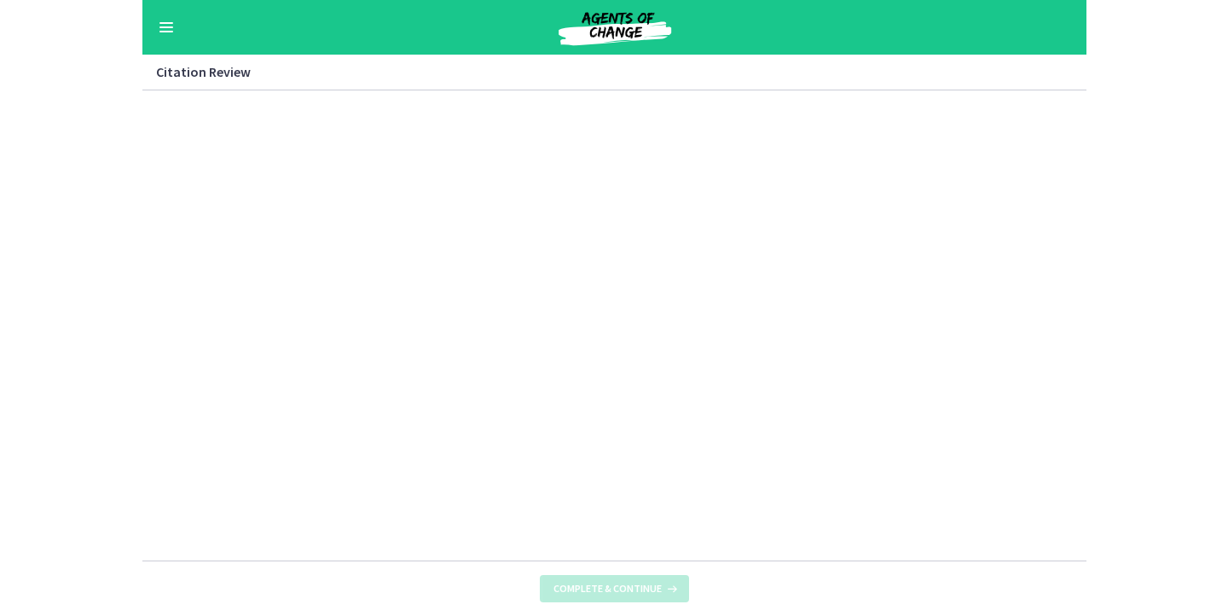
scroll to position [0, 0]
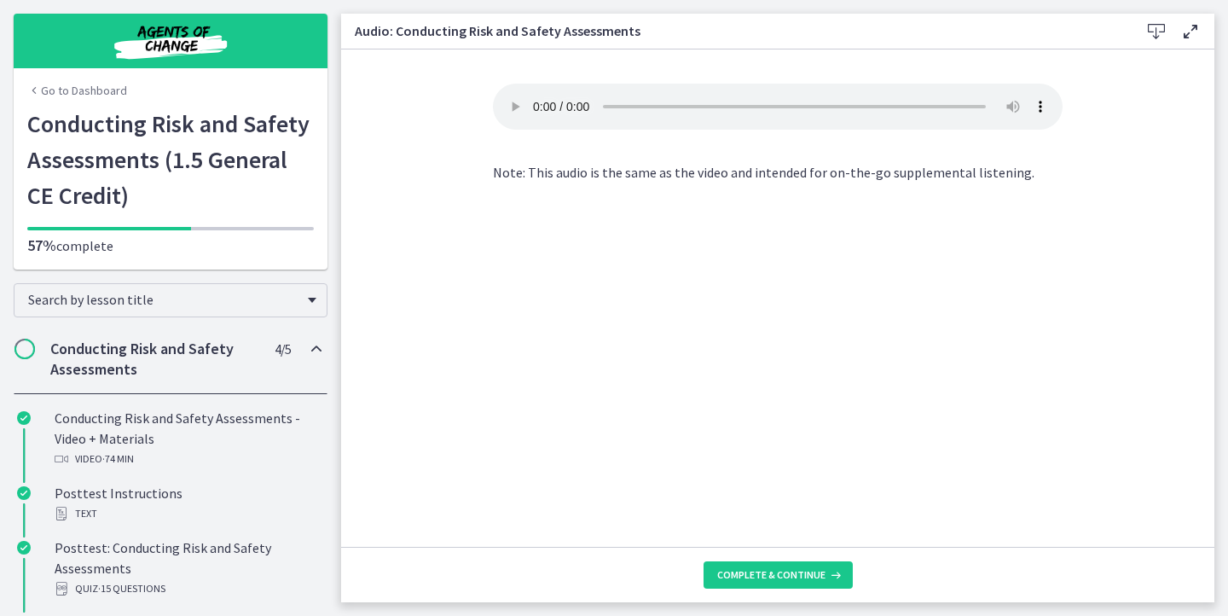
scroll to position [176, 0]
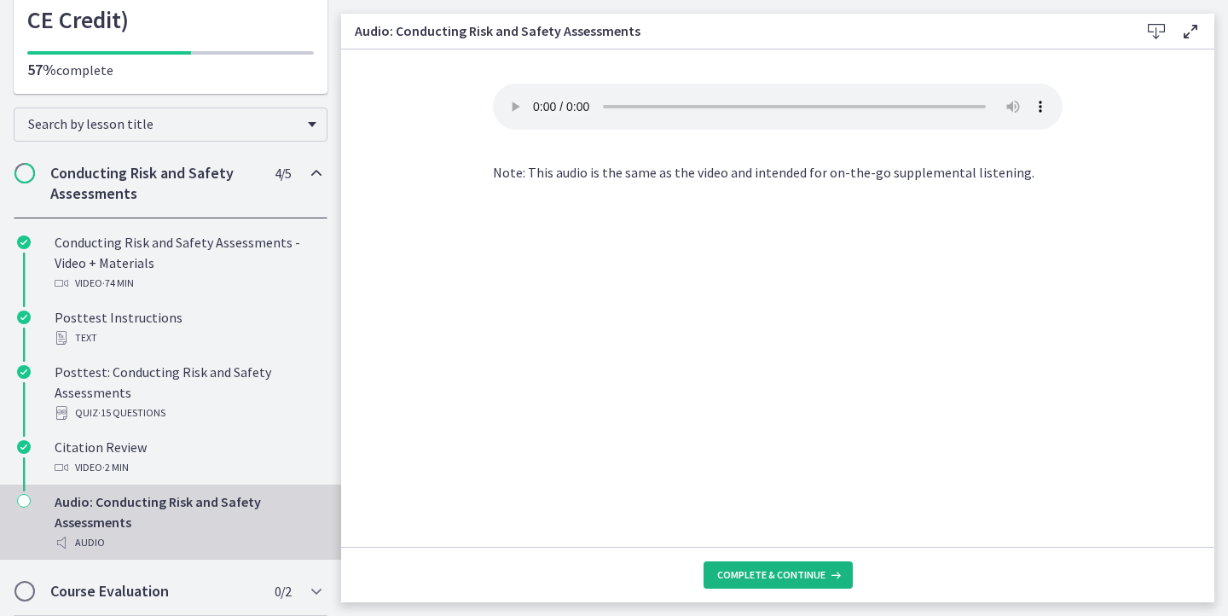
click at [779, 572] on span "Complete & continue" at bounding box center [771, 575] width 108 height 14
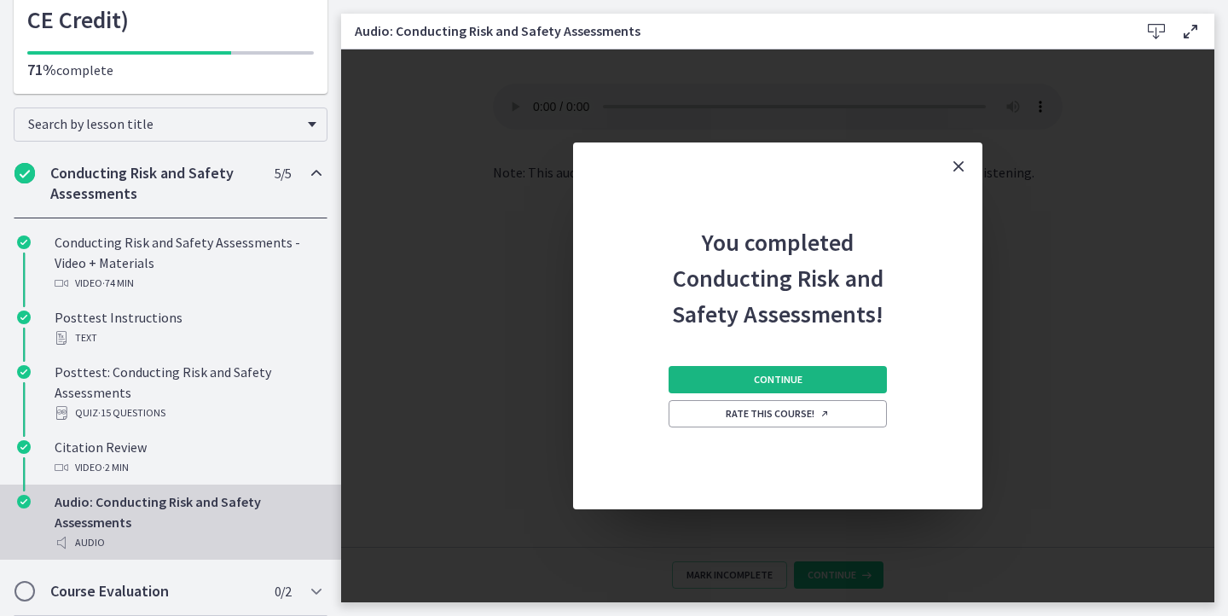
click at [830, 381] on button "Continue" at bounding box center [778, 379] width 218 height 27
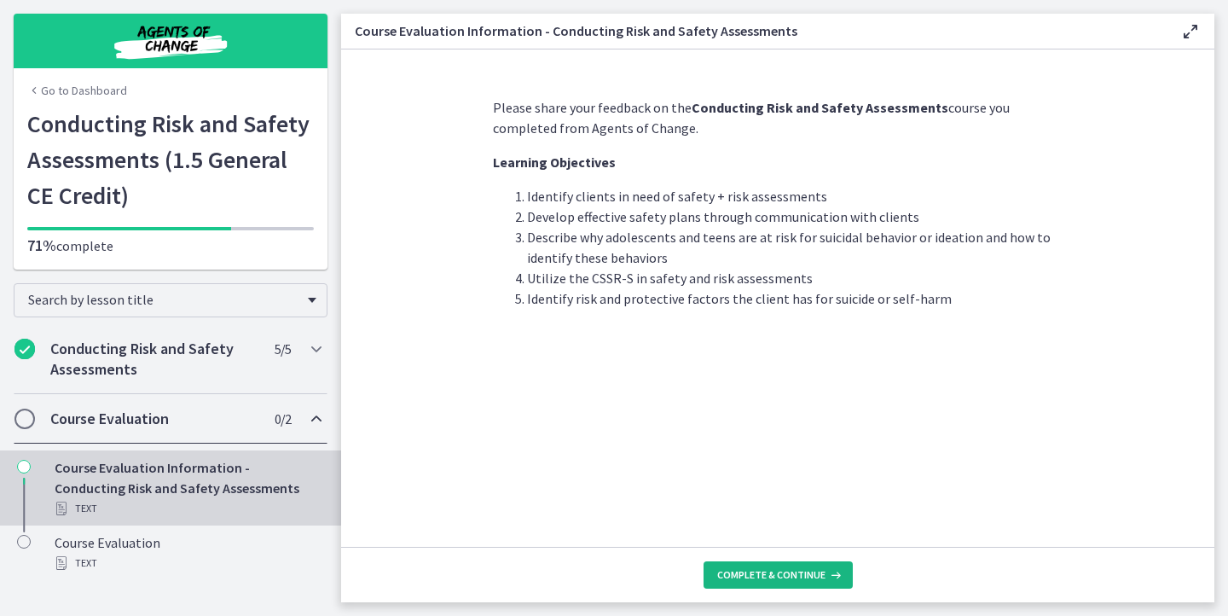
click at [737, 564] on button "Complete & continue" at bounding box center [777, 574] width 149 height 27
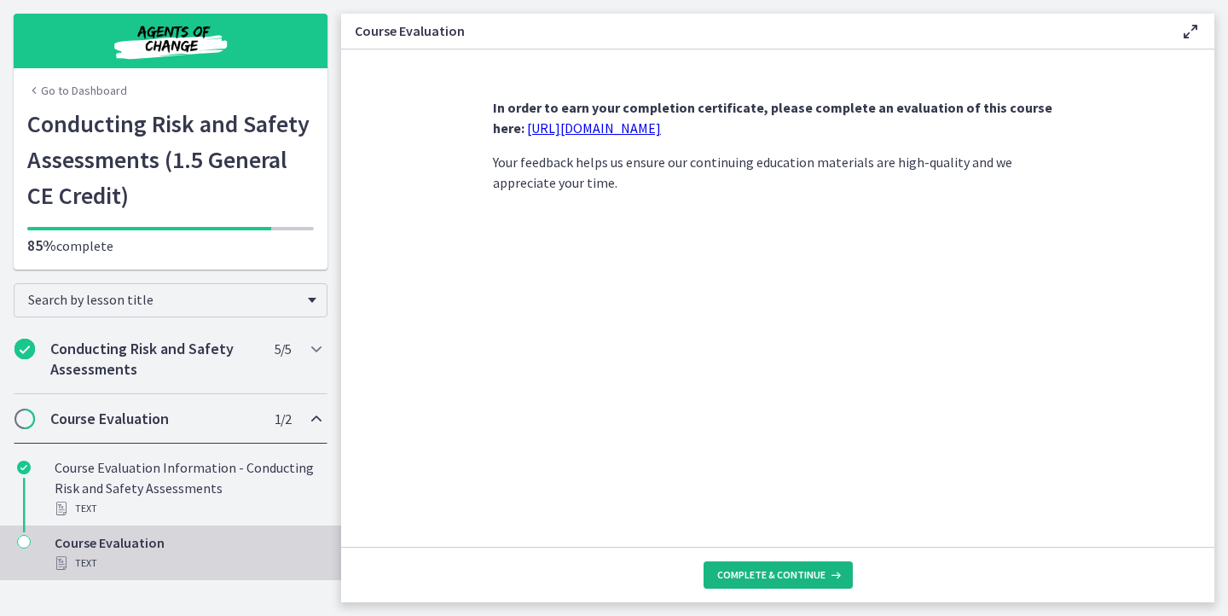
click at [776, 566] on button "Complete & continue" at bounding box center [777, 574] width 149 height 27
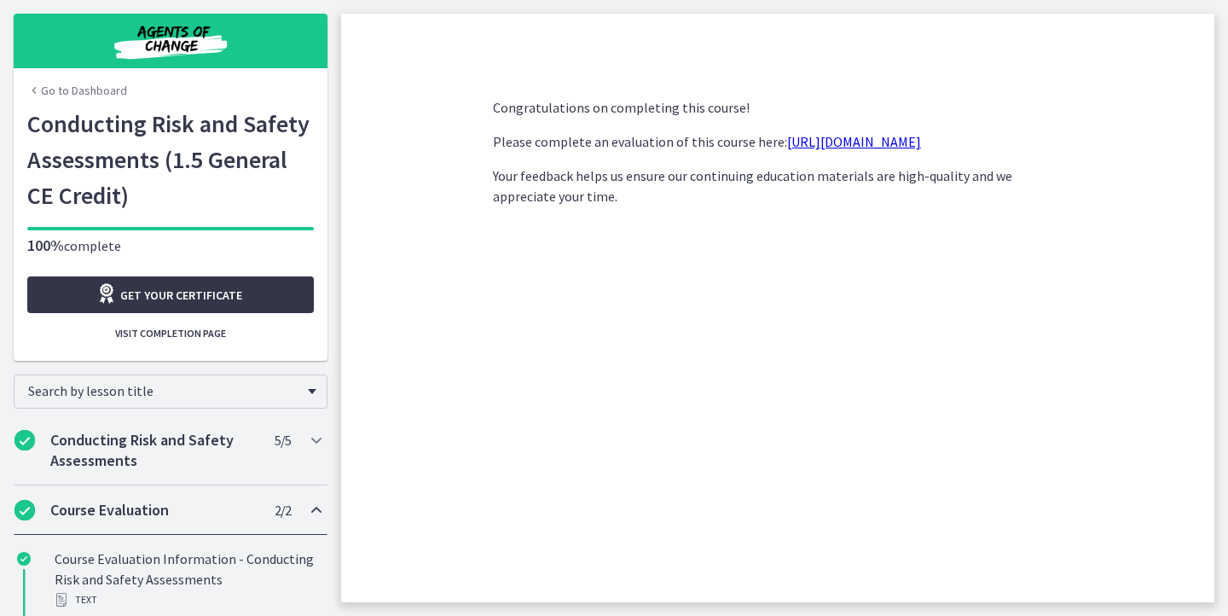
click at [249, 299] on link "Get your certificate" at bounding box center [170, 294] width 287 height 37
click at [107, 98] on link "Go to Dashboard" at bounding box center [77, 90] width 100 height 17
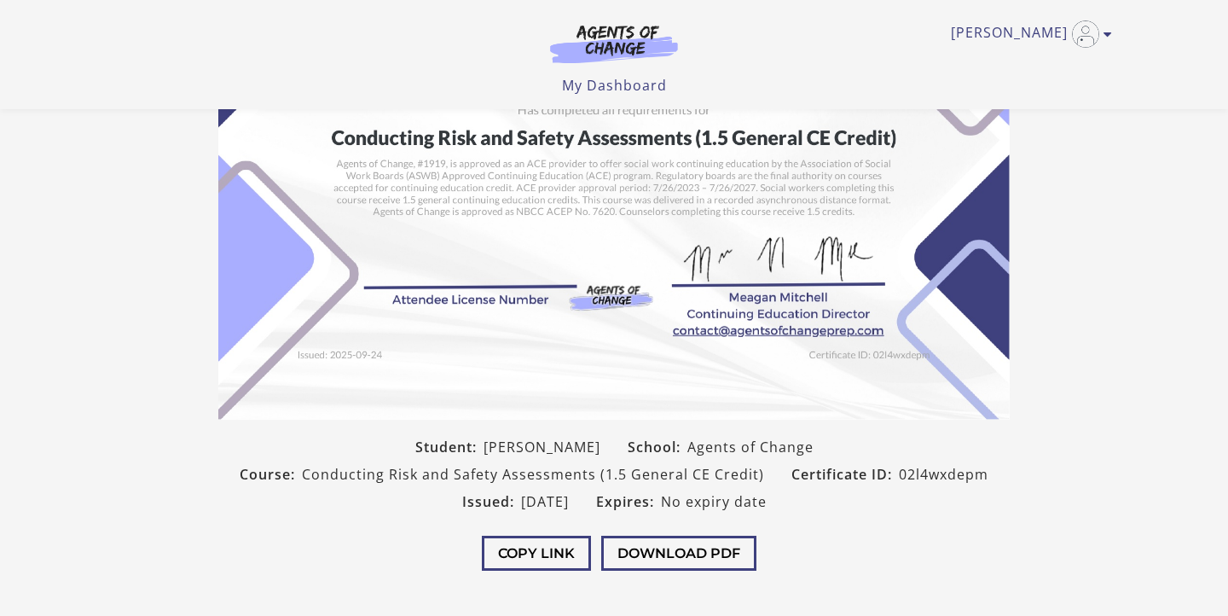
scroll to position [299, 0]
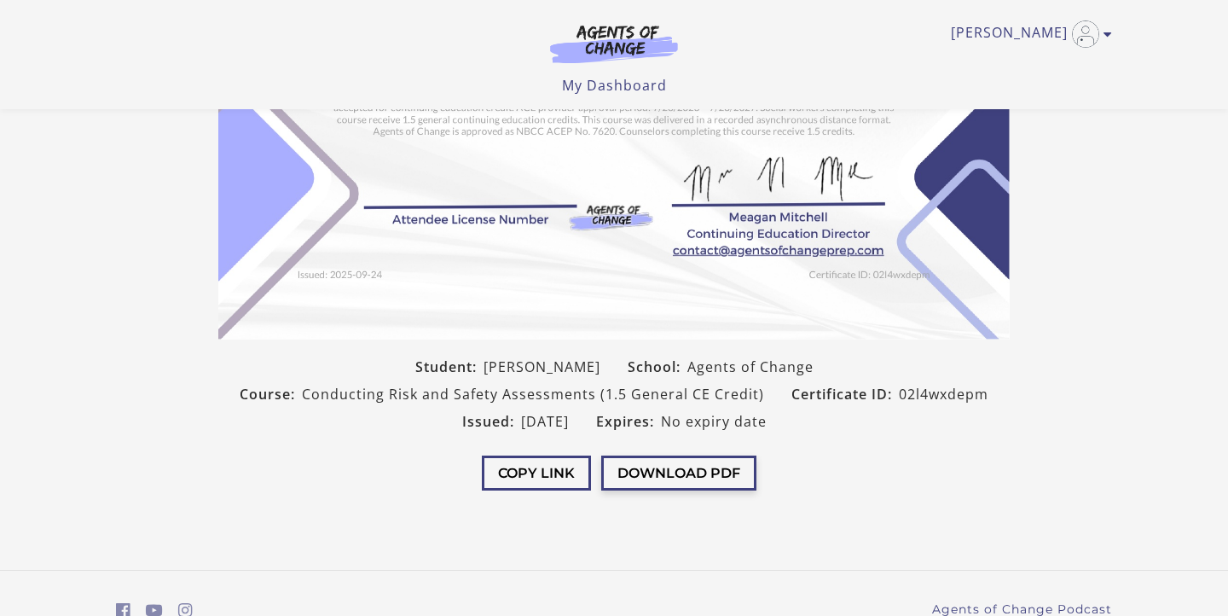
click at [676, 472] on button "Download PDF" at bounding box center [678, 472] width 155 height 35
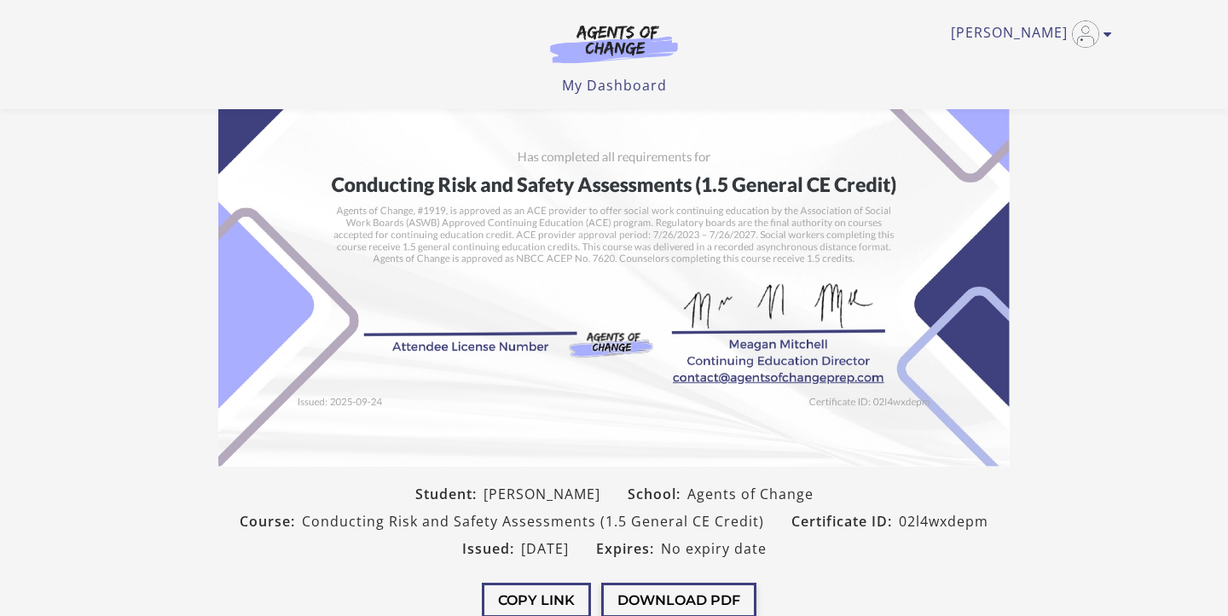
scroll to position [0, 0]
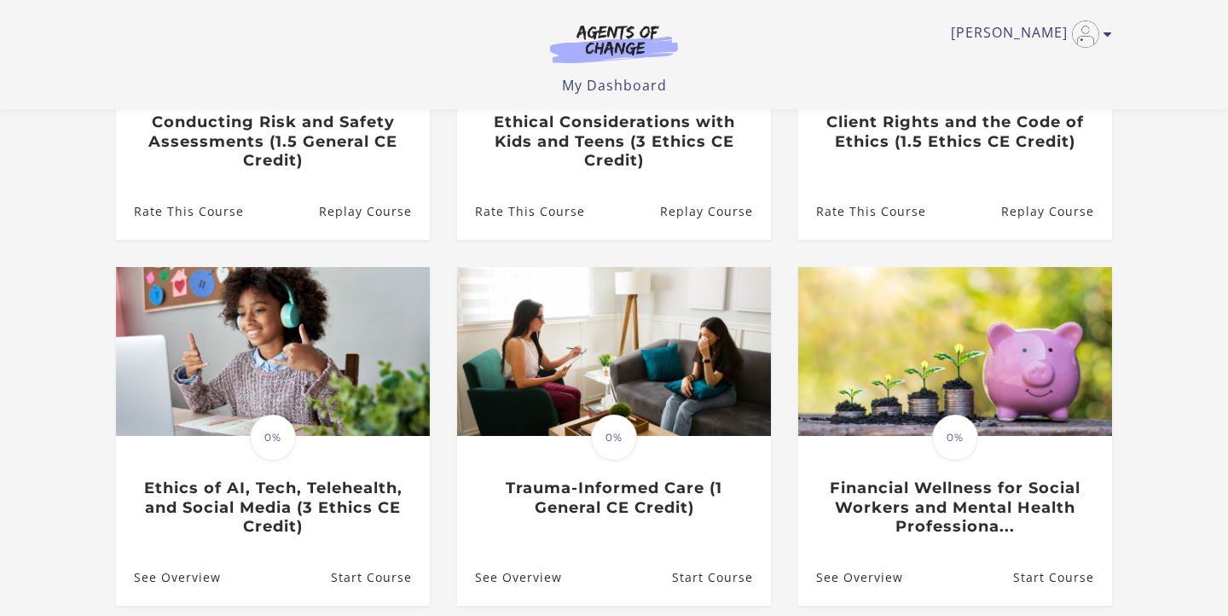
scroll to position [454, 0]
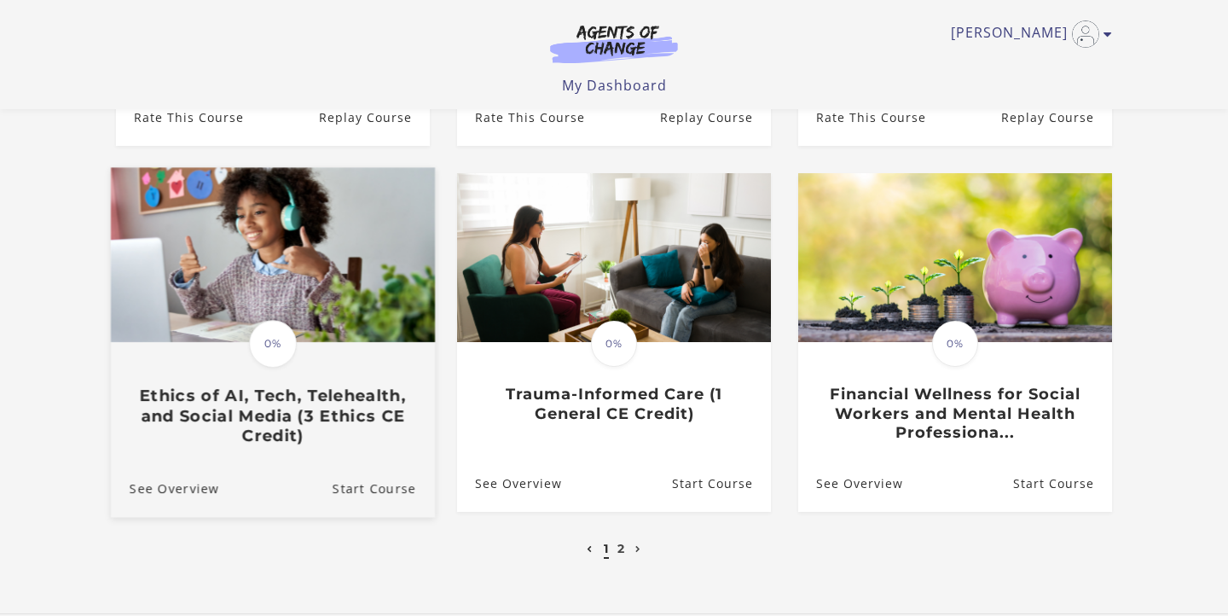
click at [257, 315] on img at bounding box center [273, 254] width 324 height 175
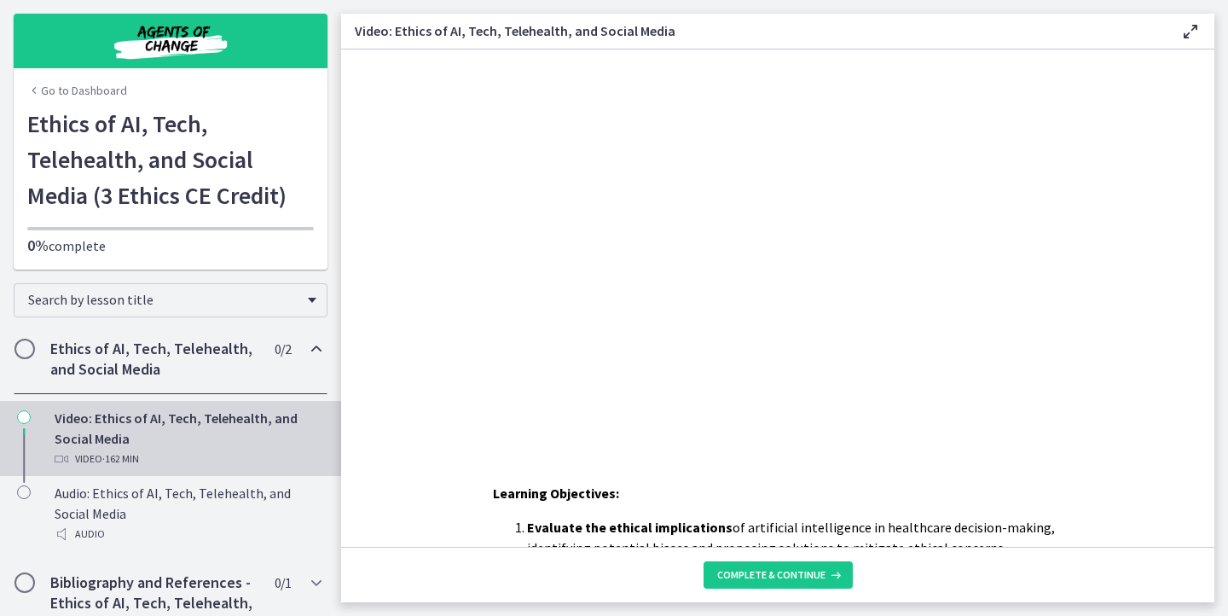
scroll to position [327, 0]
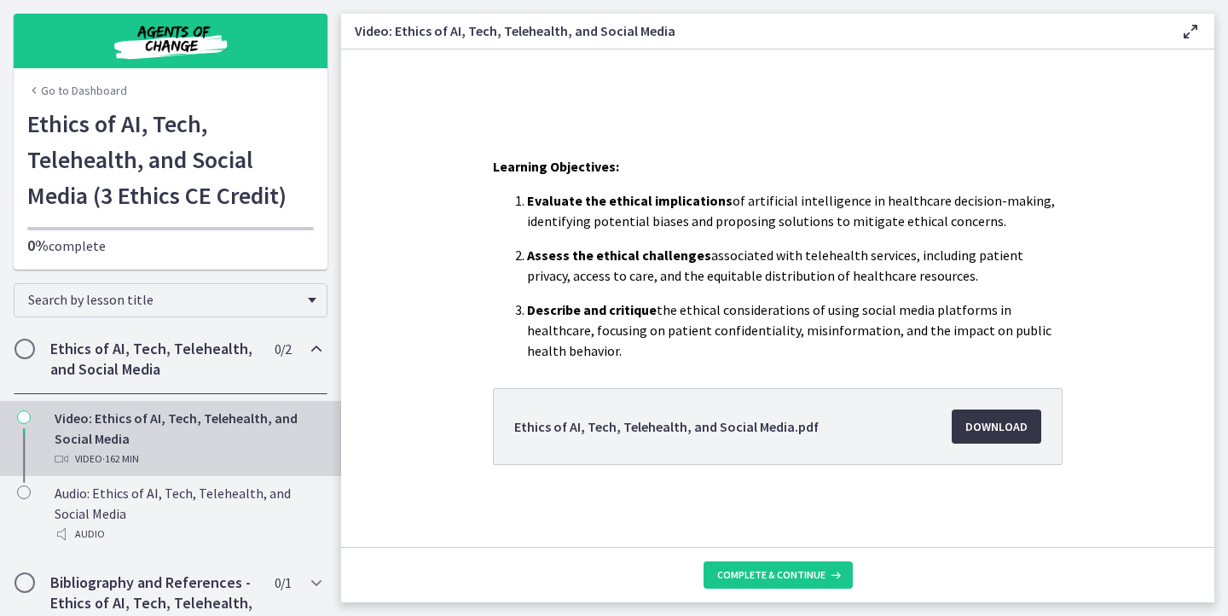
click at [989, 427] on span "Download Opens in a new window" at bounding box center [996, 426] width 62 height 20
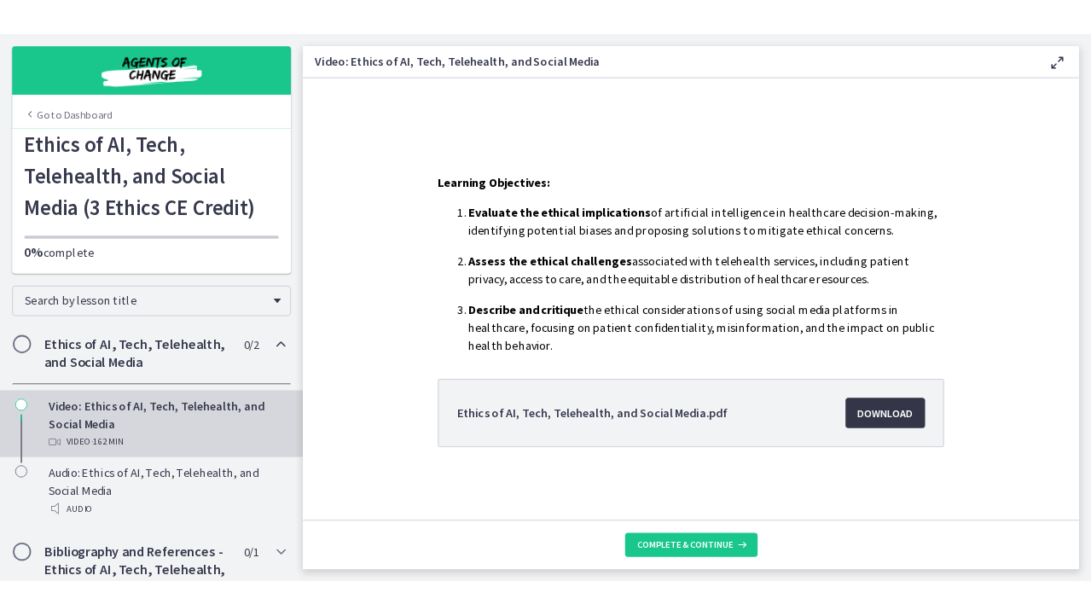
scroll to position [0, 0]
